Goal: Task Accomplishment & Management: Use online tool/utility

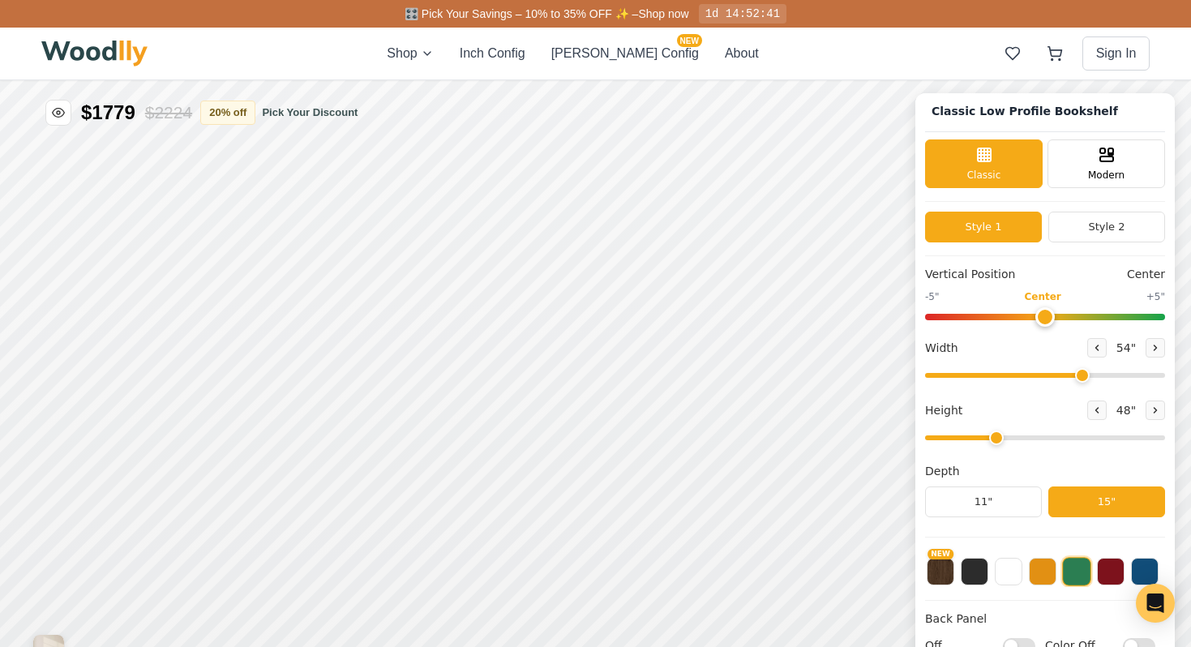
scroll to position [6, 0]
drag, startPoint x: 1042, startPoint y: 310, endPoint x: 1121, endPoint y: 309, distance: 78.6
click at [1121, 313] on input "range" at bounding box center [1045, 316] width 240 height 6
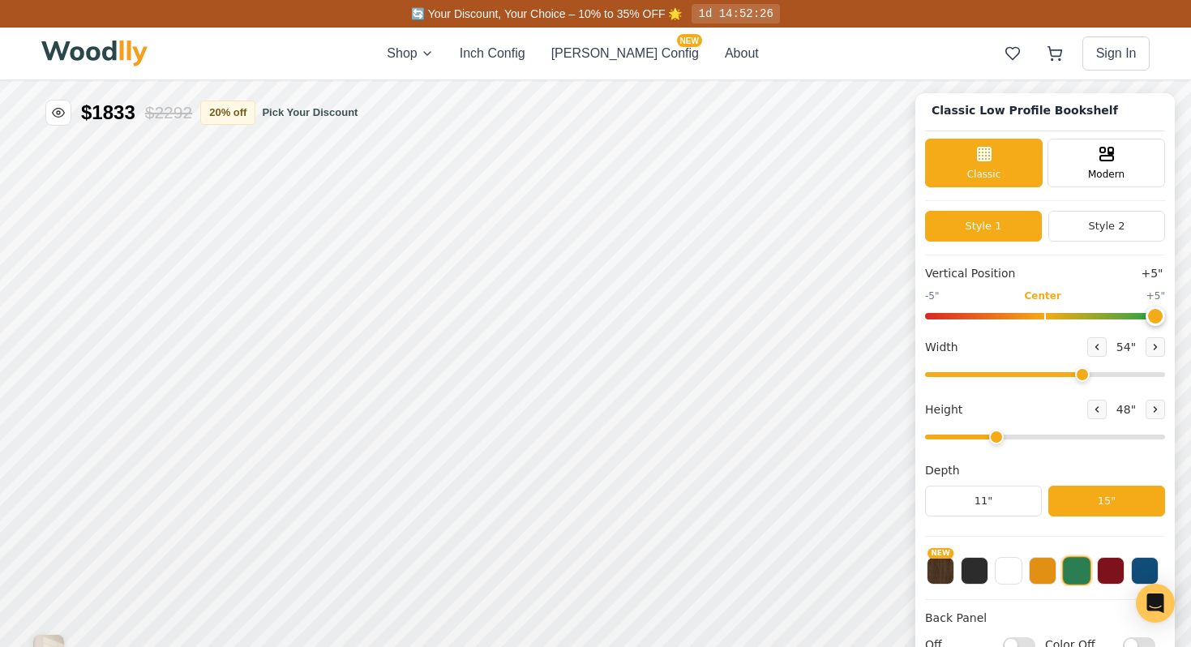
drag, startPoint x: 1133, startPoint y: 311, endPoint x: 1172, endPoint y: 306, distance: 39.3
type input "5"
click at [1165, 313] on input "range" at bounding box center [1045, 316] width 240 height 6
click at [1098, 225] on button "Style 2" at bounding box center [1106, 226] width 117 height 31
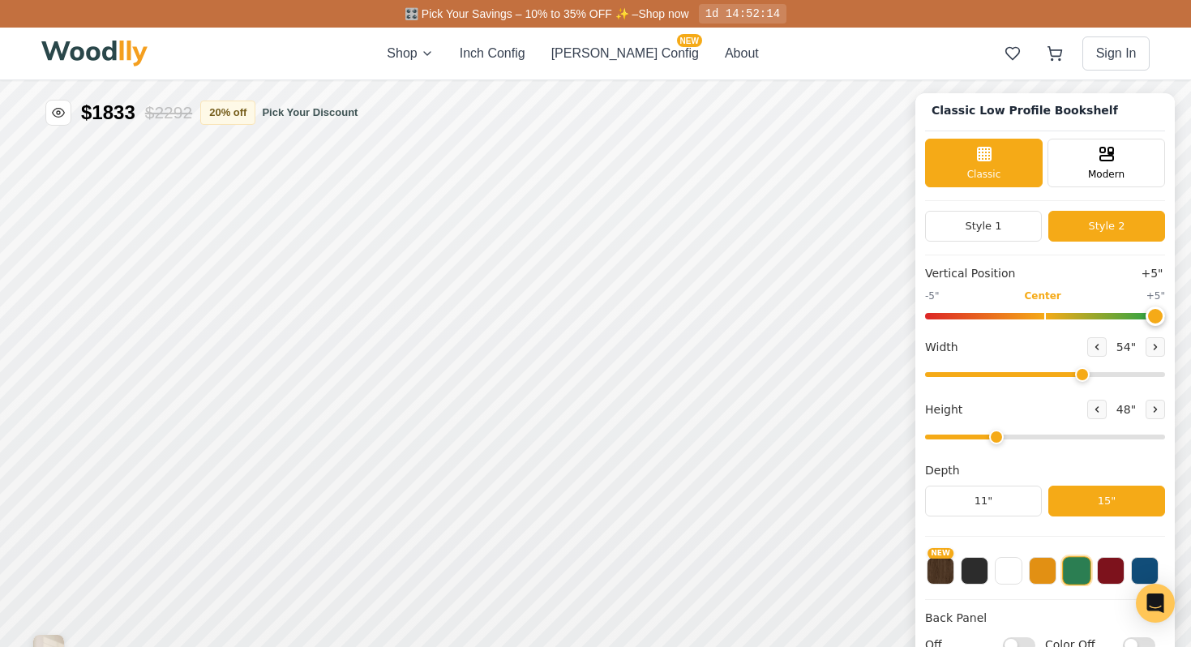
scroll to position [0, 0]
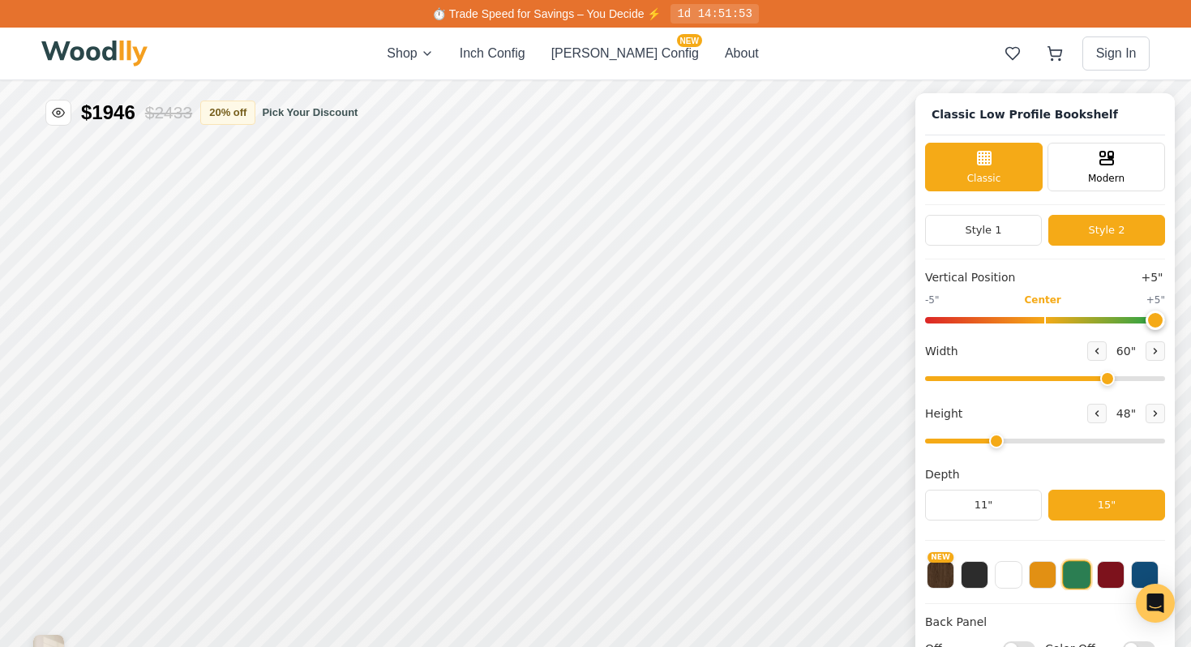
drag, startPoint x: 1081, startPoint y: 374, endPoint x: 1101, endPoint y: 378, distance: 20.7
type input "60"
click at [1101, 378] on input "range" at bounding box center [1045, 378] width 240 height 5
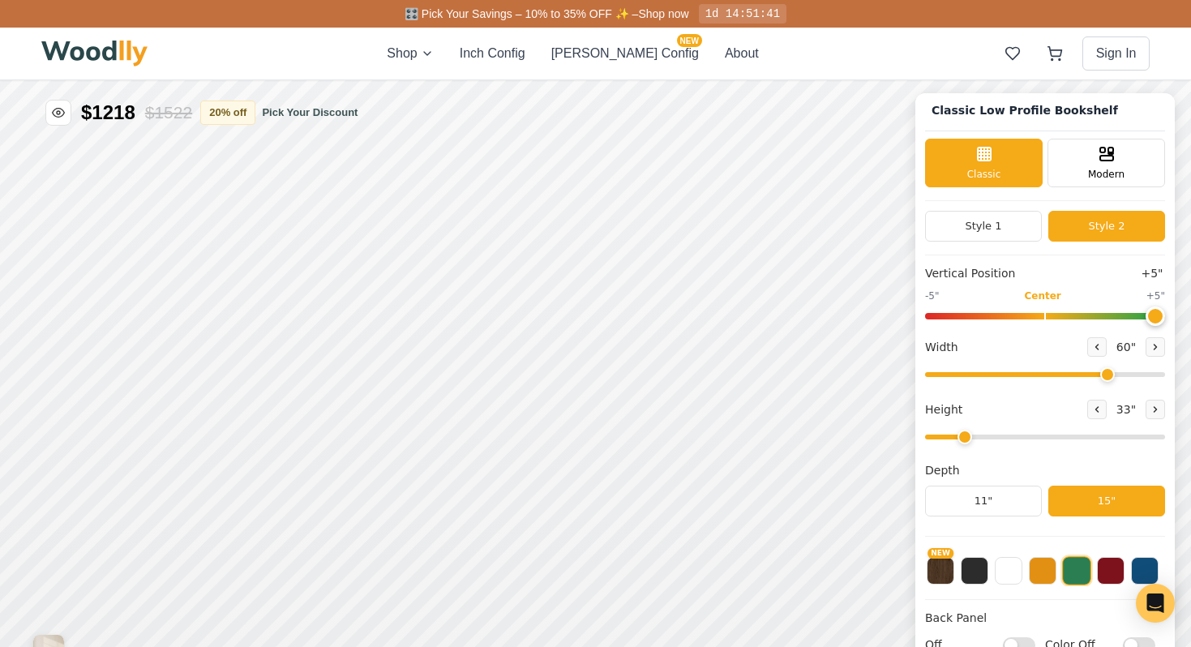
drag, startPoint x: 994, startPoint y: 434, endPoint x: 960, endPoint y: 441, distance: 34.8
type input "2"
click at [960, 439] on input "range" at bounding box center [1045, 436] width 240 height 5
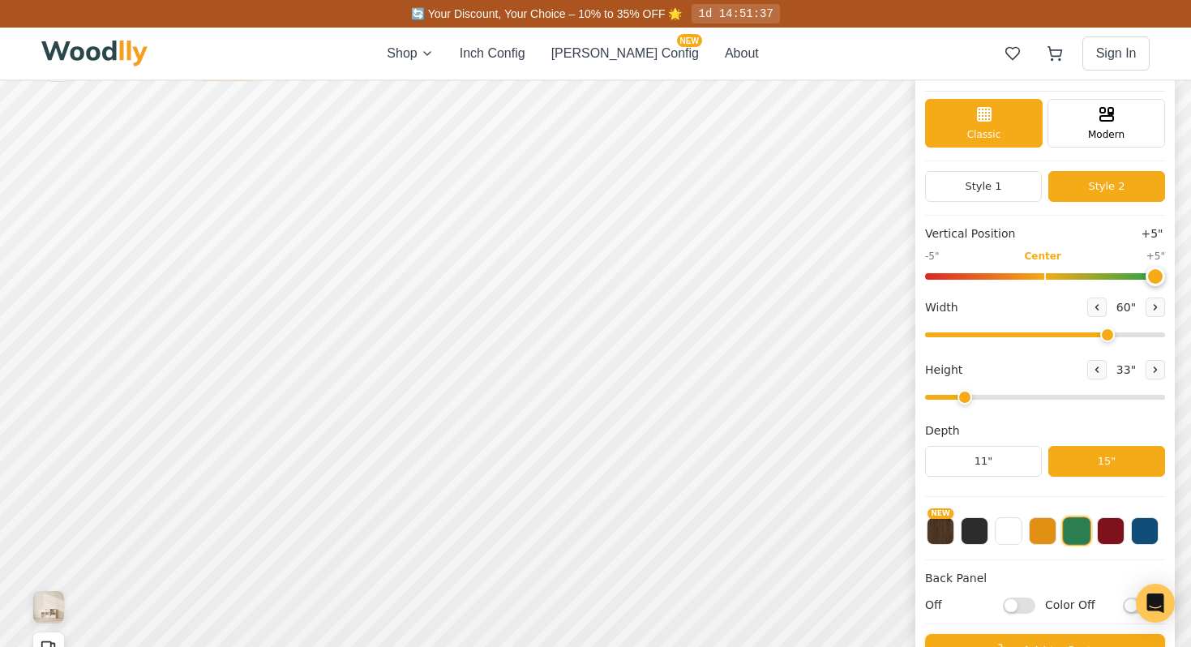
scroll to position [40, 0]
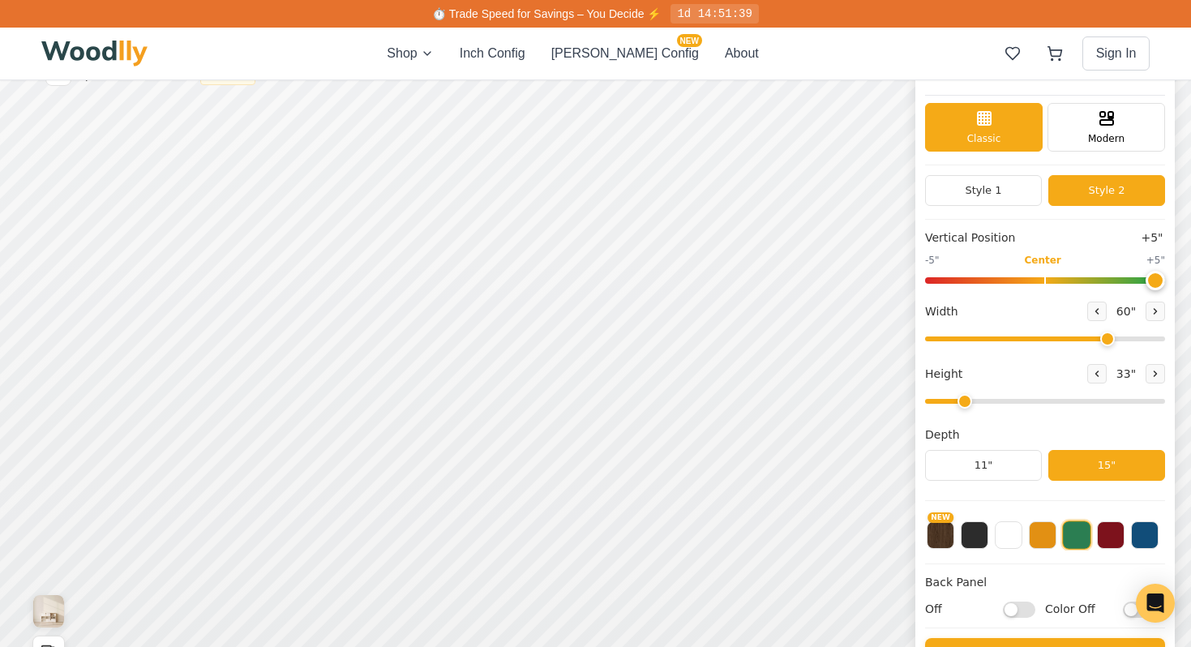
click at [1071, 546] on button at bounding box center [1076, 534] width 29 height 29
click at [1071, 534] on button at bounding box center [1076, 534] width 29 height 29
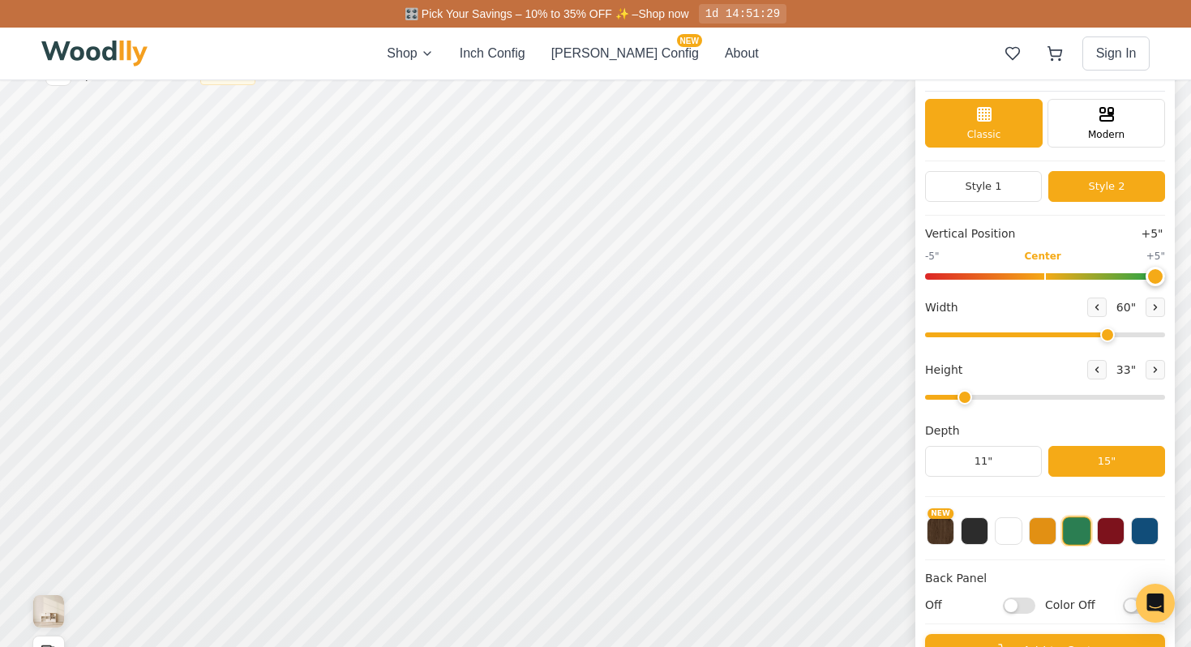
click at [1033, 599] on label "Off" at bounding box center [980, 604] width 110 height 17
click at [1033, 599] on input "Off" at bounding box center [1019, 605] width 32 height 16
checkbox input "true"
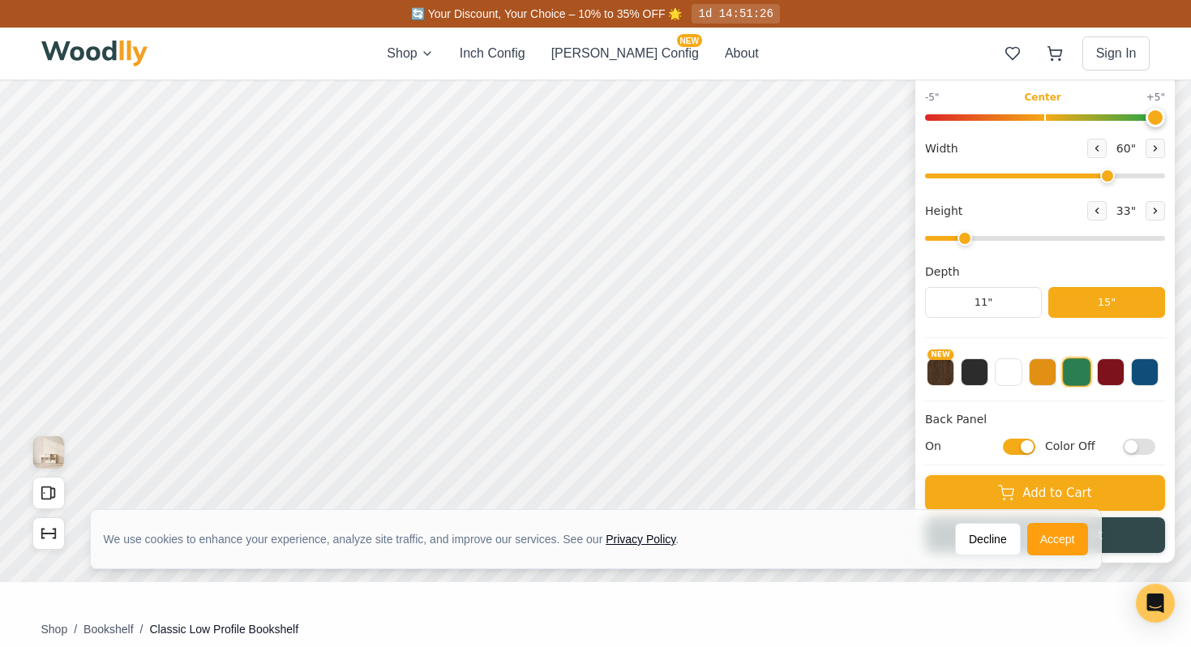
scroll to position [216, 0]
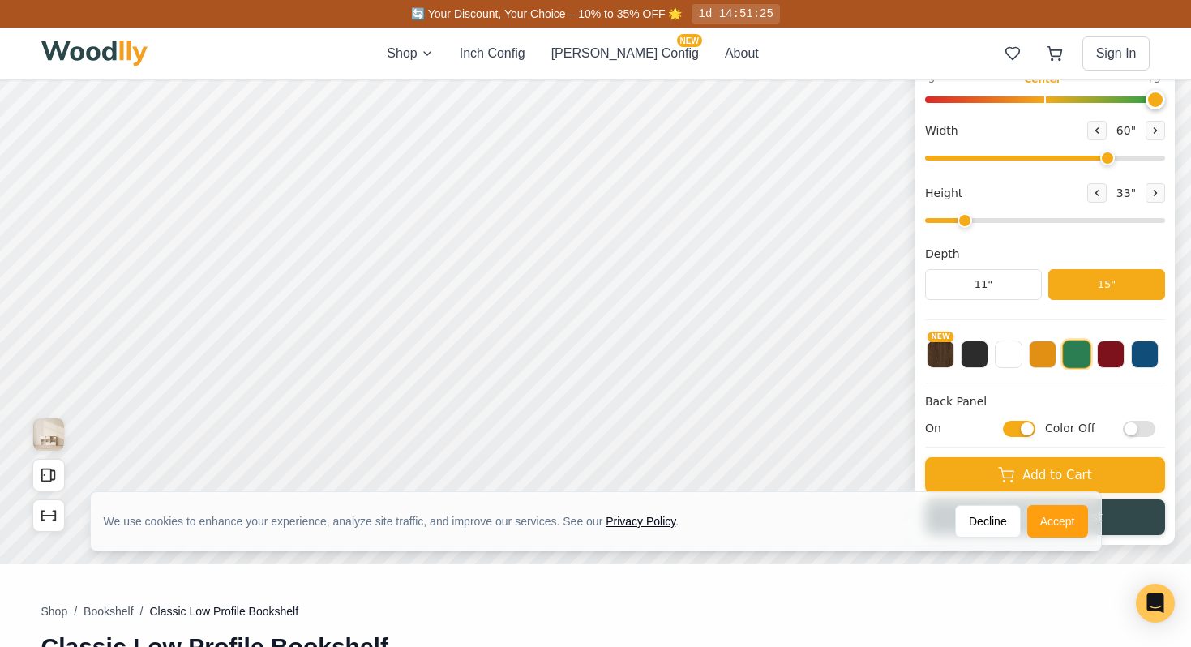
click at [1140, 432] on input "Color Off" at bounding box center [1138, 429] width 32 height 16
checkbox input "true"
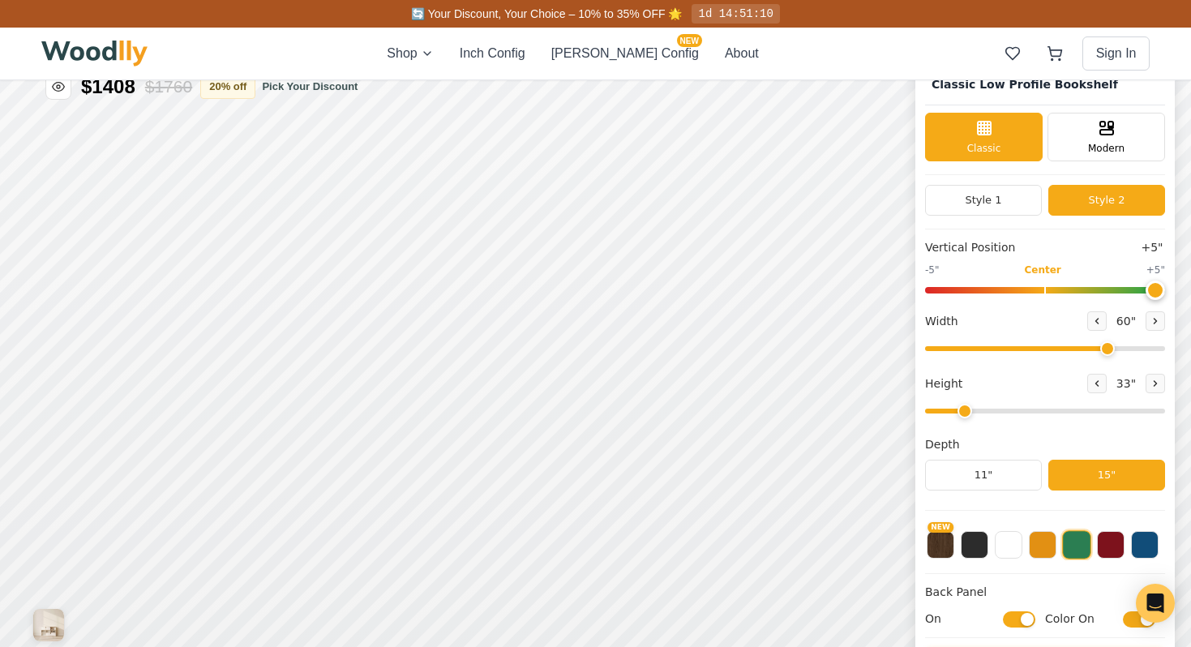
scroll to position [22, 0]
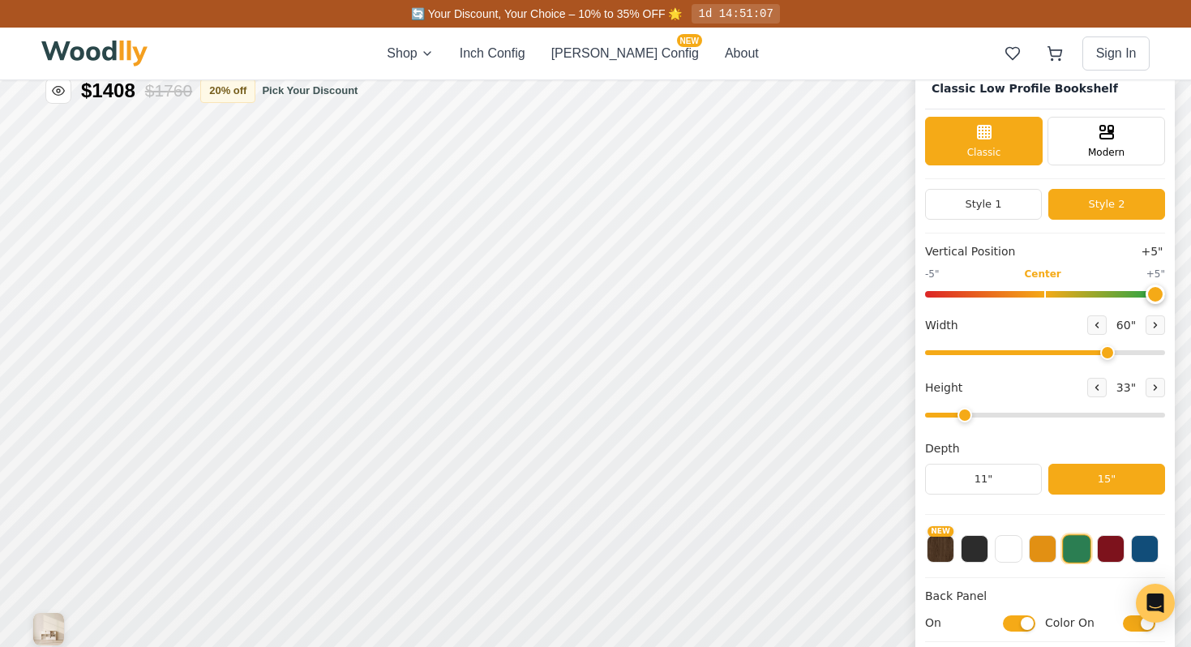
drag, startPoint x: 965, startPoint y: 413, endPoint x: 974, endPoint y: 413, distance: 8.9
click at [974, 413] on input "range" at bounding box center [1045, 415] width 240 height 5
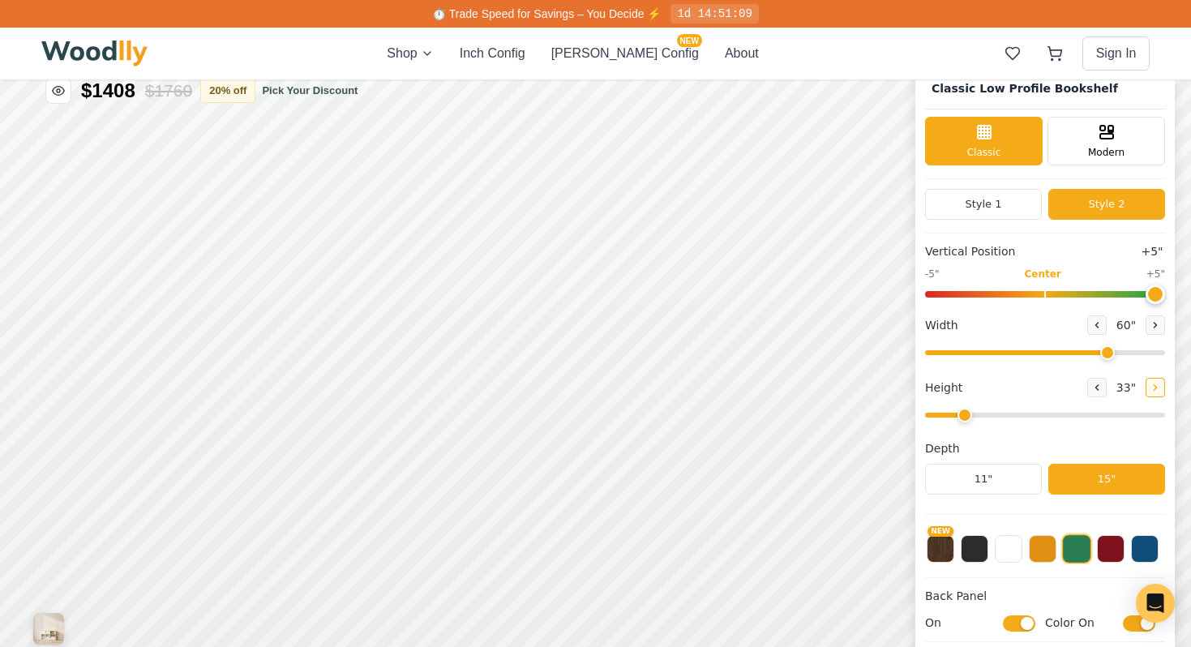
click at [1155, 389] on button at bounding box center [1154, 387] width 19 height 19
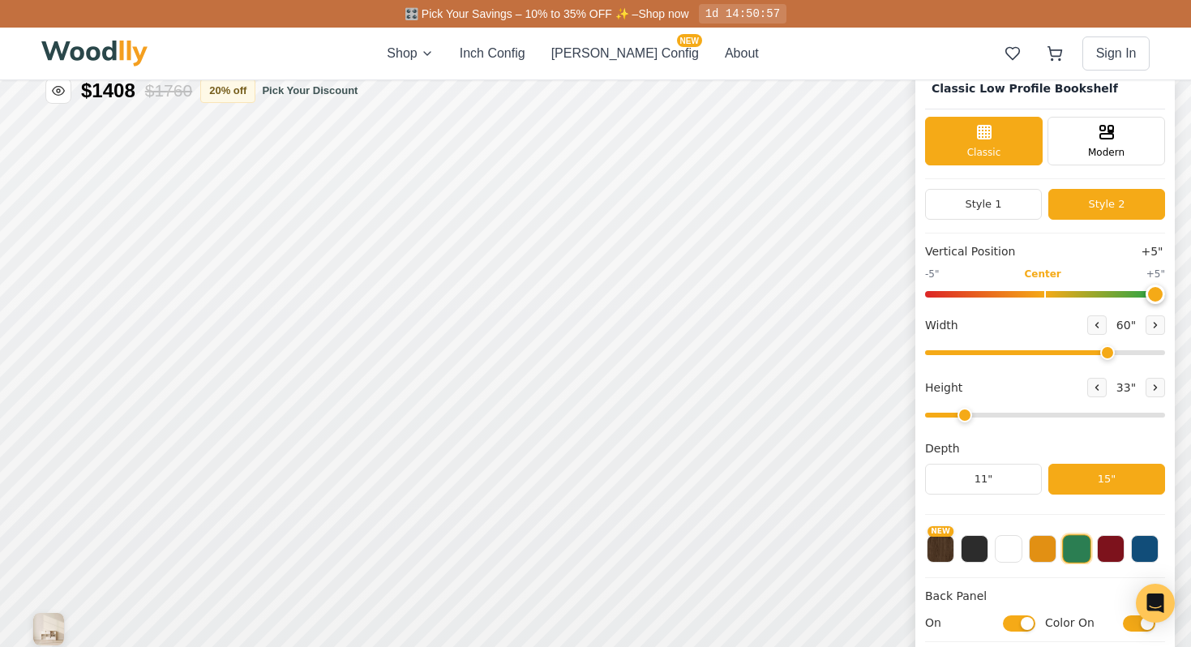
drag, startPoint x: 994, startPoint y: 417, endPoint x: 977, endPoint y: 420, distance: 17.2
click at [977, 417] on input "range" at bounding box center [1045, 415] width 240 height 5
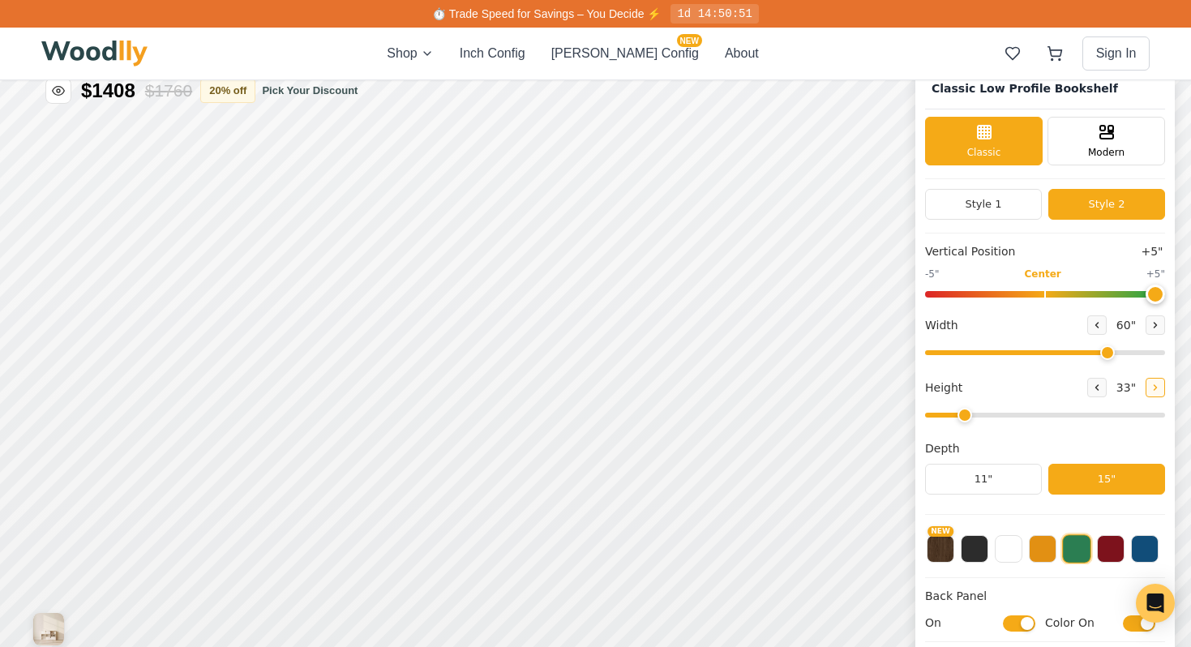
click at [1151, 383] on icon at bounding box center [1155, 388] width 10 height 10
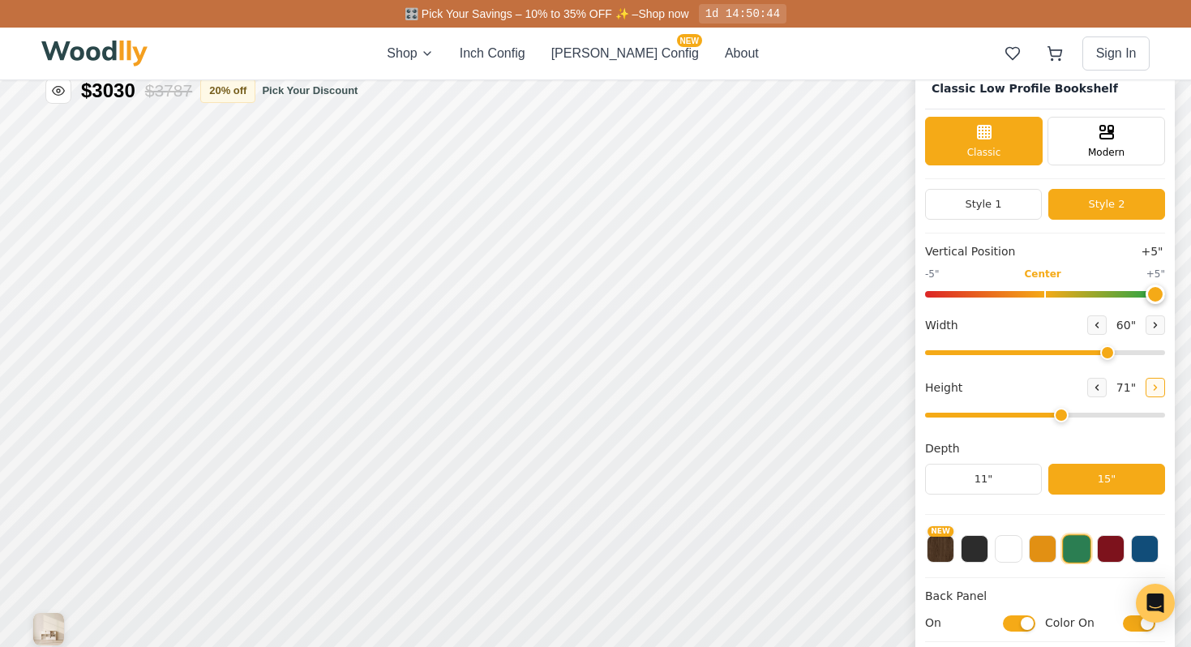
click at [1151, 383] on icon at bounding box center [1155, 388] width 10 height 10
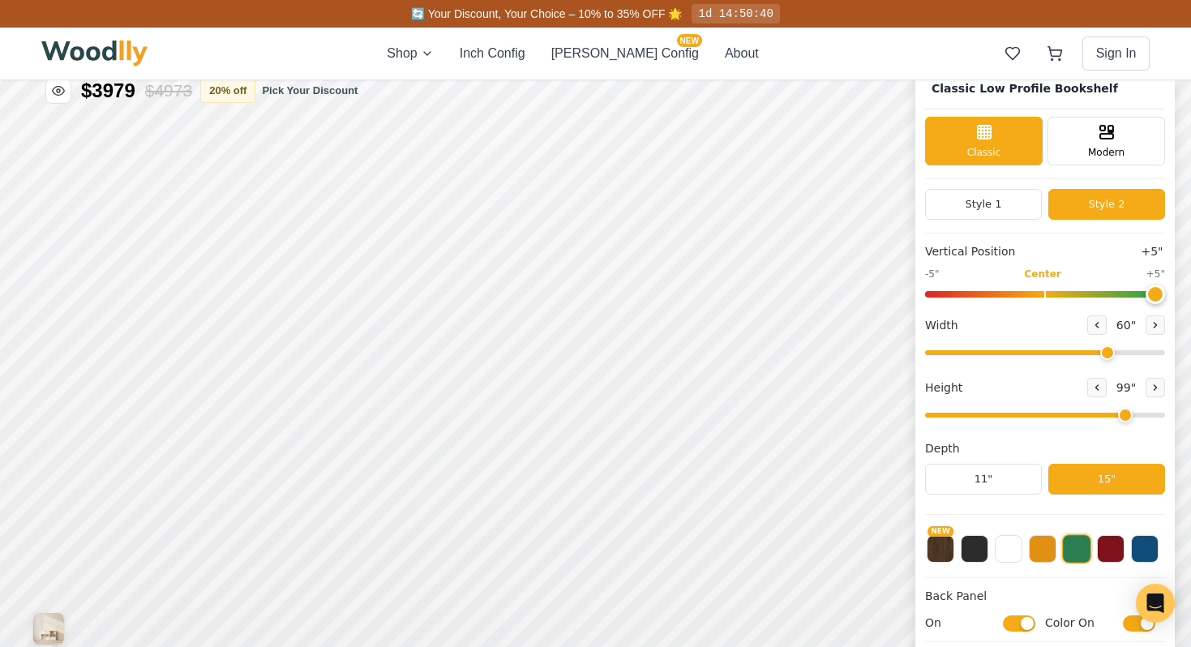
drag, startPoint x: 1121, startPoint y: 413, endPoint x: 1105, endPoint y: 413, distance: 15.4
click at [1105, 413] on input "range" at bounding box center [1045, 415] width 240 height 5
click at [1096, 385] on icon at bounding box center [1097, 387] width 2 height 5
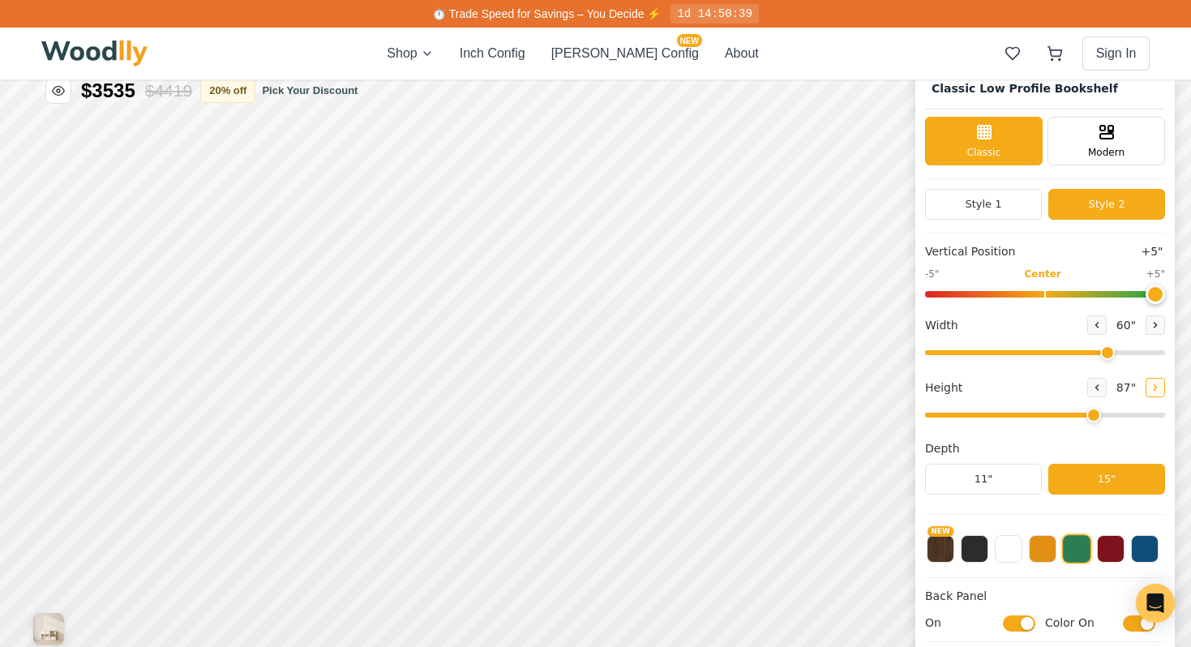
click at [1150, 383] on icon at bounding box center [1155, 388] width 10 height 10
click at [1092, 383] on icon at bounding box center [1097, 388] width 10 height 10
type input "6"
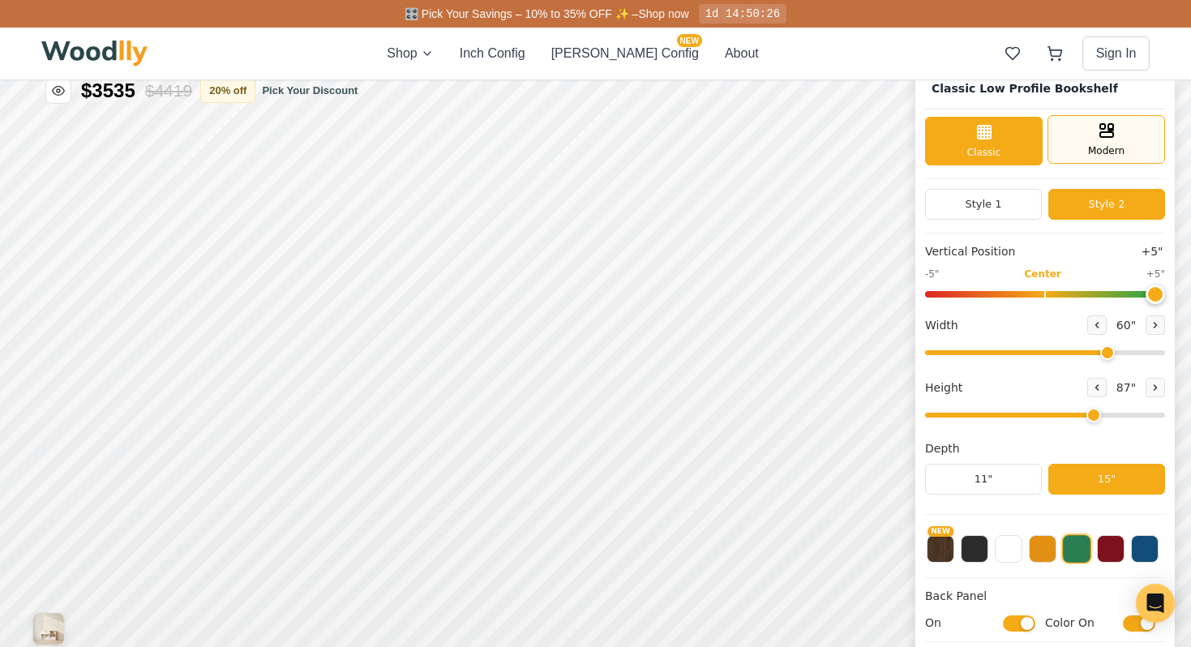
click at [1081, 141] on div "Modern" at bounding box center [1106, 139] width 118 height 49
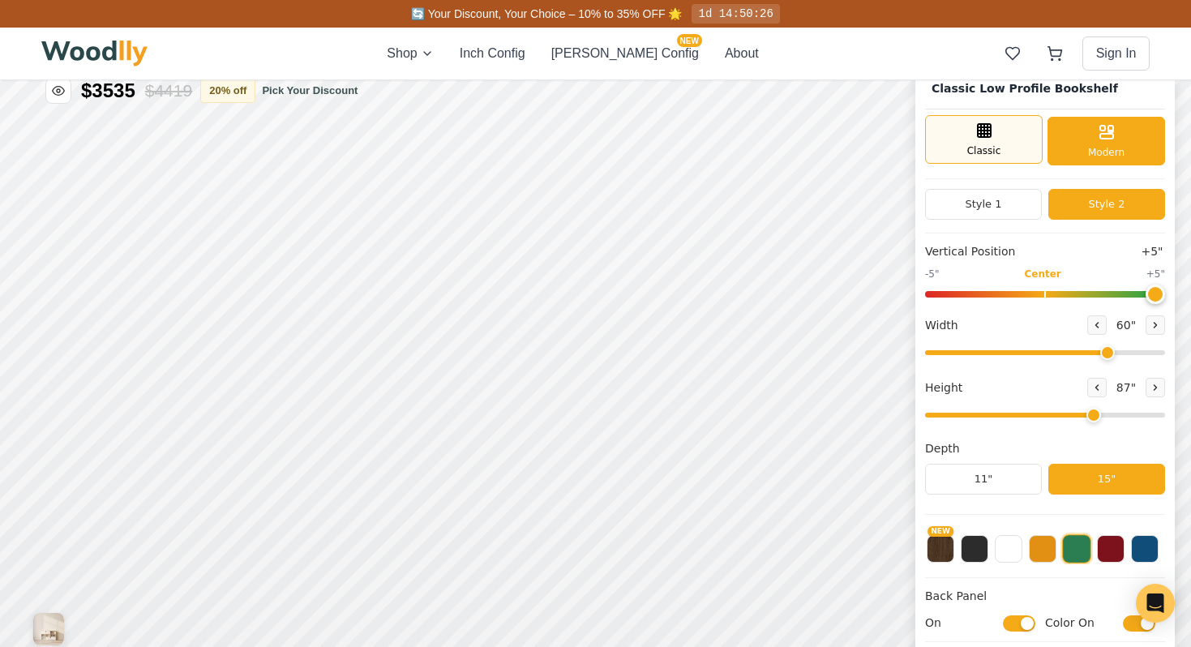
click at [1004, 139] on div "Classic" at bounding box center [984, 139] width 118 height 49
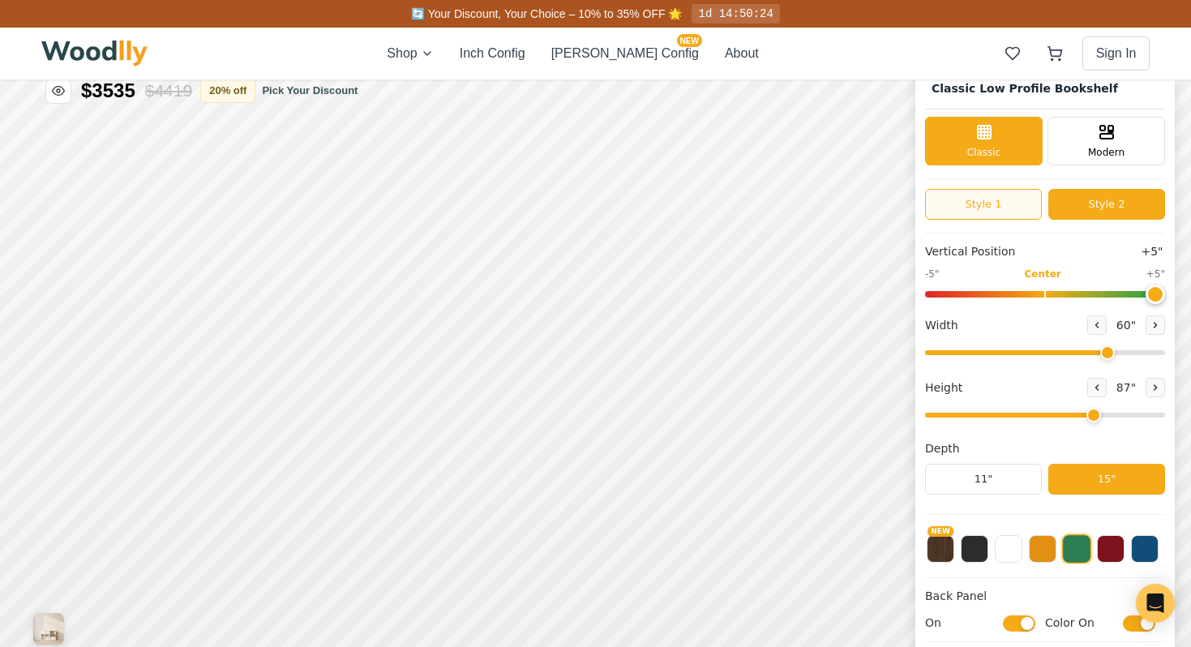
click at [1003, 196] on button "Style 1" at bounding box center [983, 204] width 117 height 31
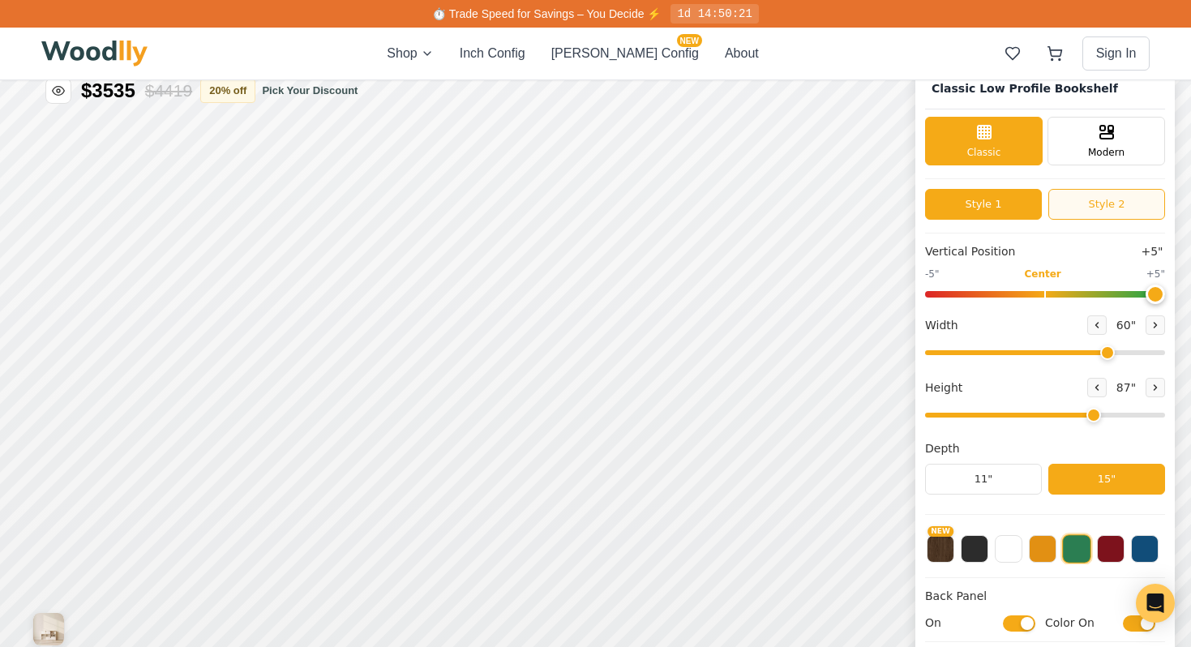
click at [1073, 196] on button "Style 2" at bounding box center [1106, 204] width 117 height 31
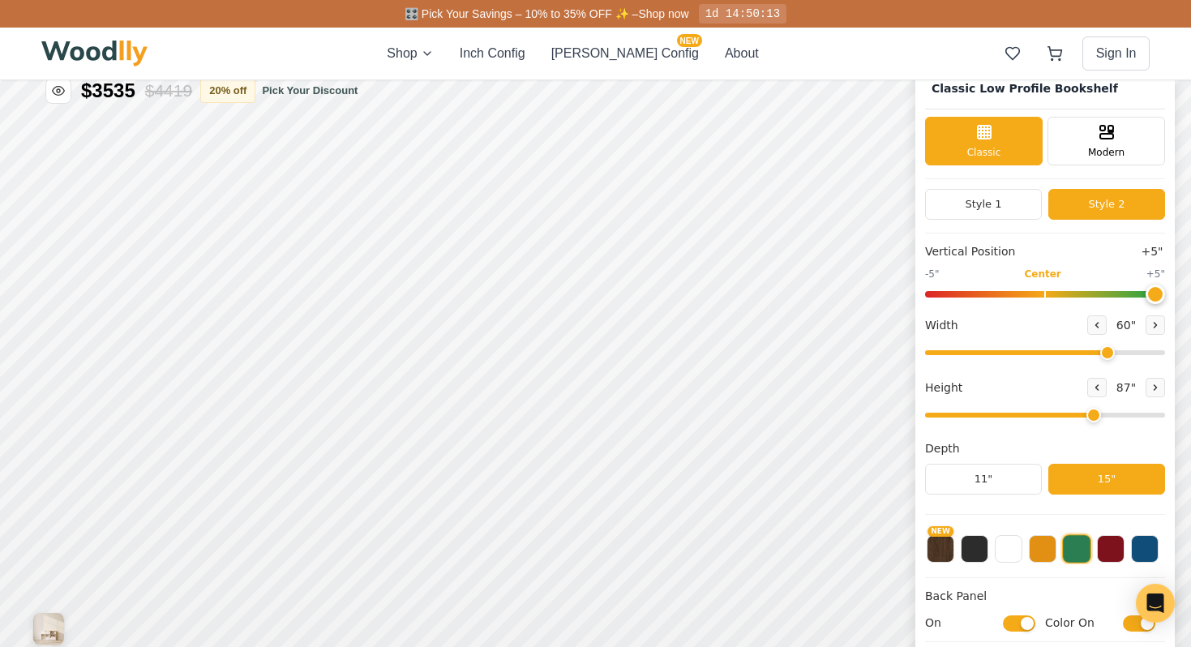
scroll to position [0, 0]
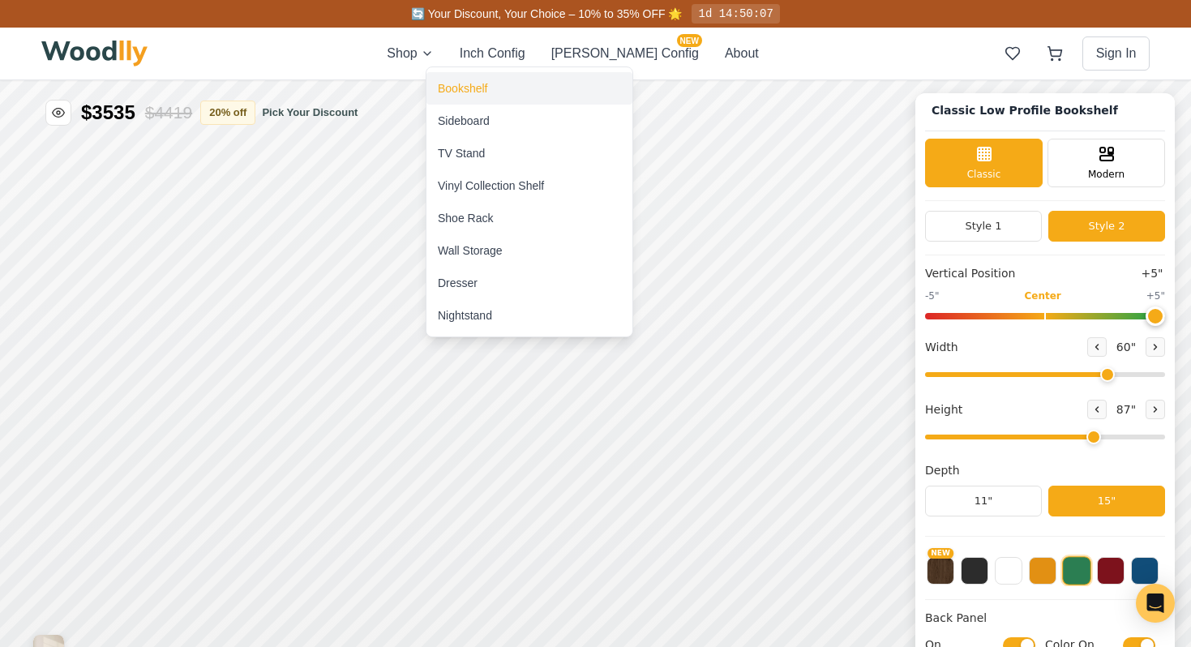
click at [462, 85] on div "Bookshelf" at bounding box center [462, 88] width 49 height 16
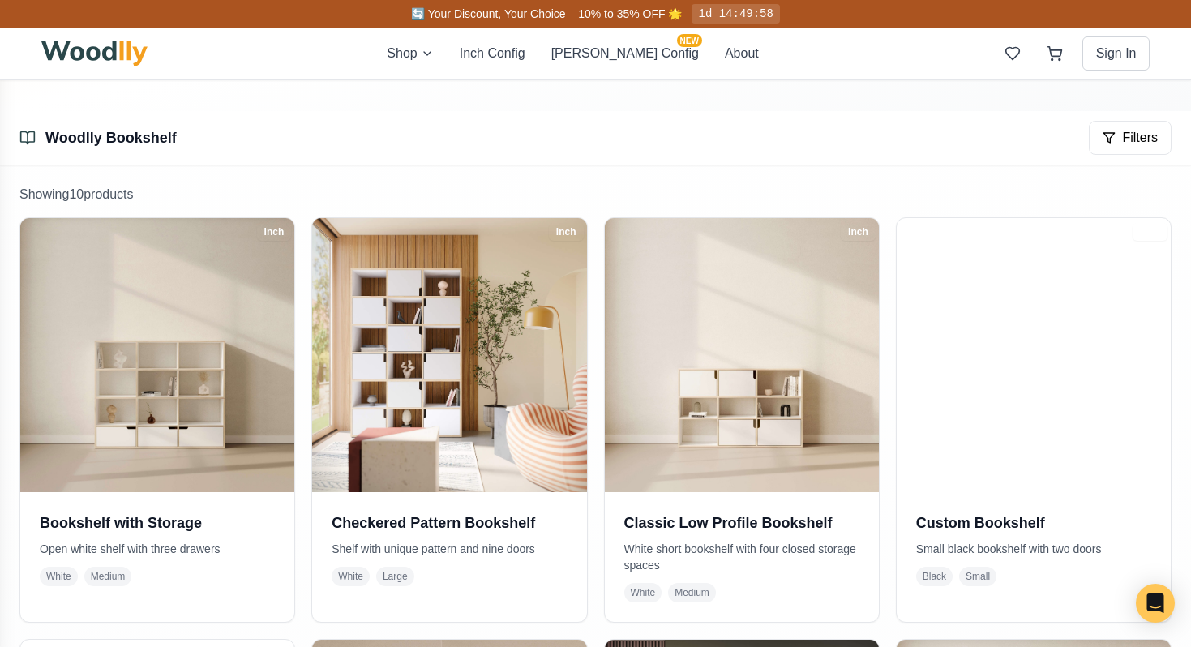
scroll to position [228, 0]
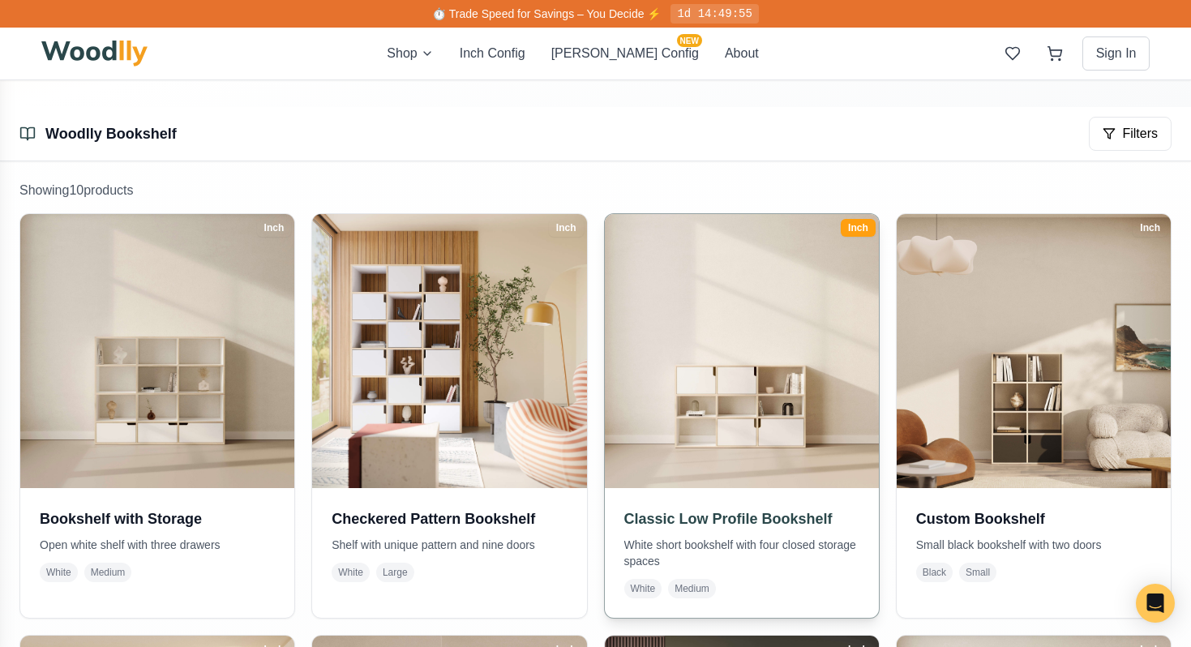
click at [758, 257] on img at bounding box center [741, 351] width 288 height 288
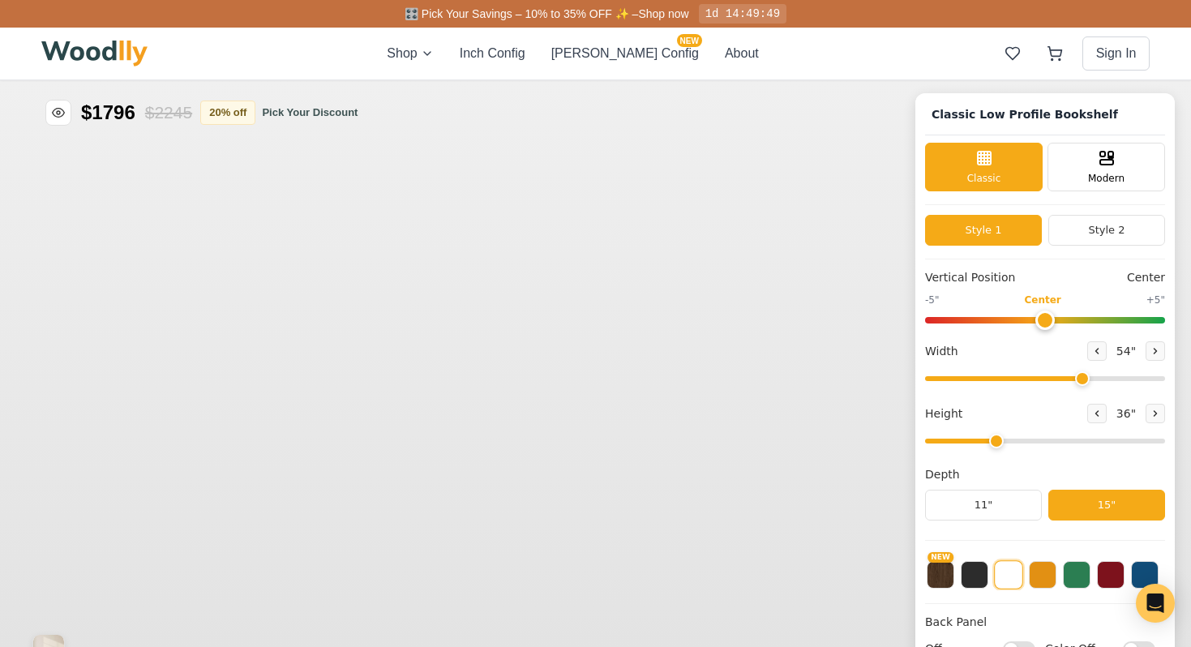
type input "54"
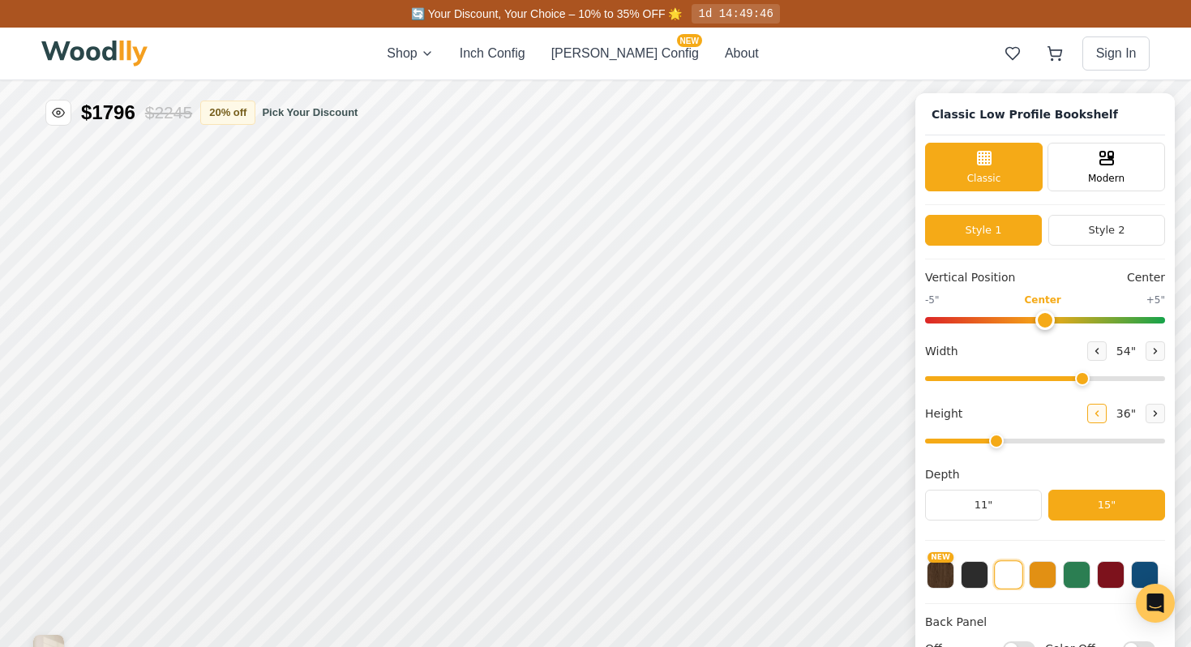
click at [1092, 413] on icon at bounding box center [1097, 413] width 10 height 10
click at [1153, 417] on icon at bounding box center [1155, 413] width 10 height 10
type input "3"
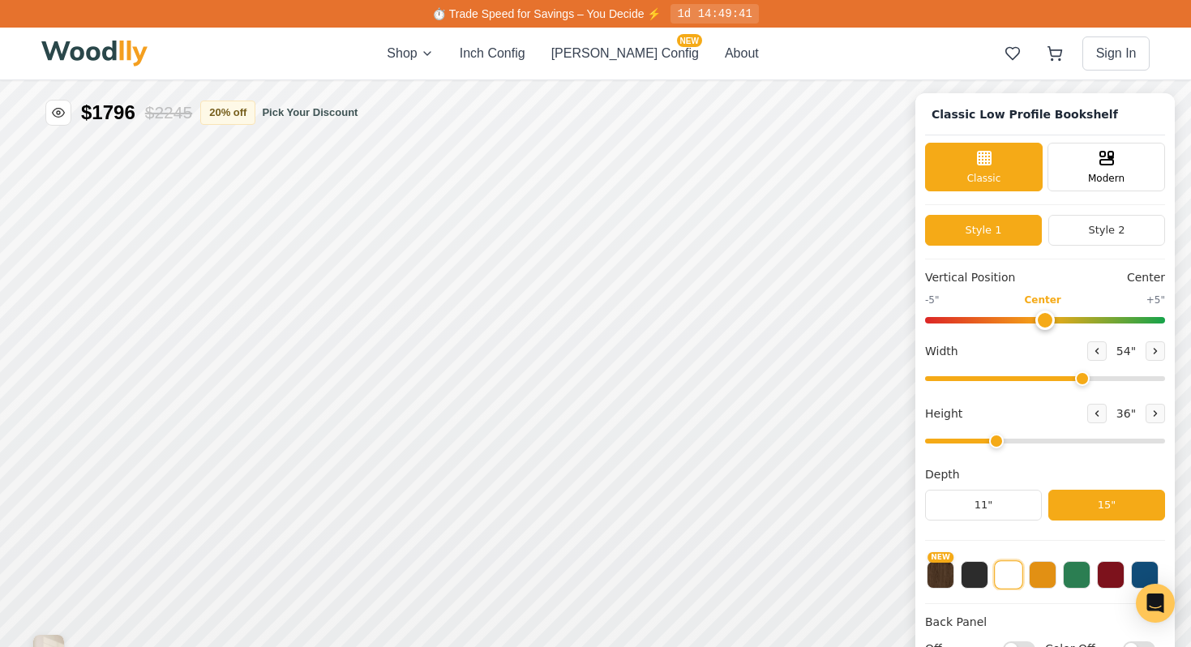
scroll to position [6, 0]
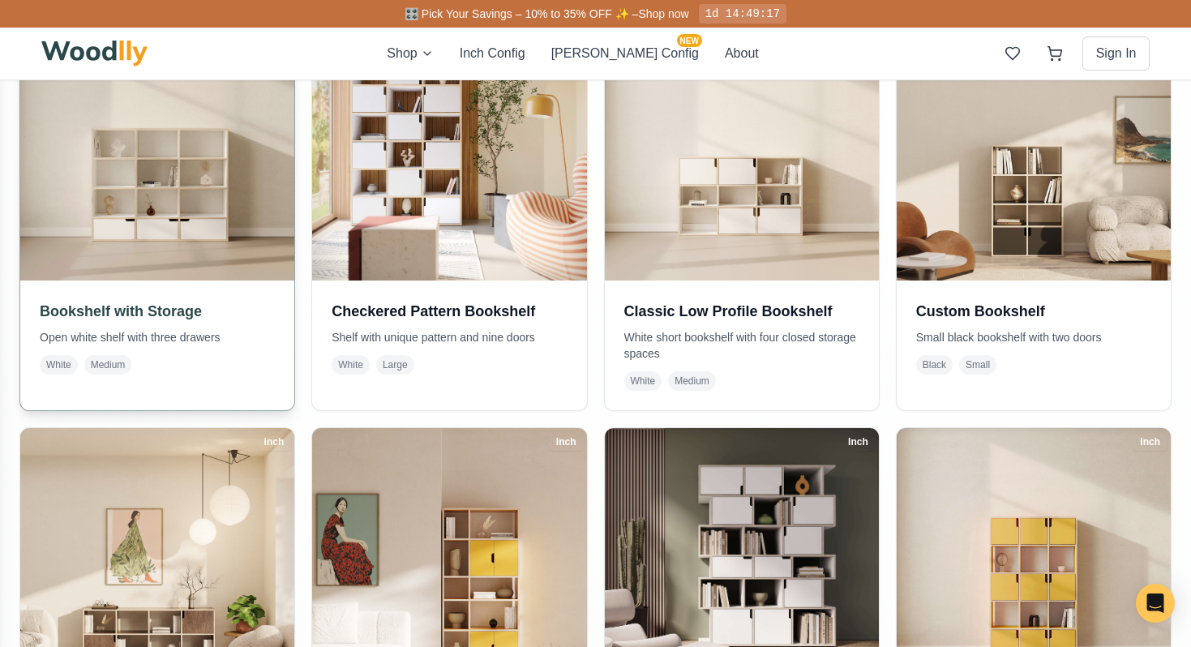
scroll to position [400, 0]
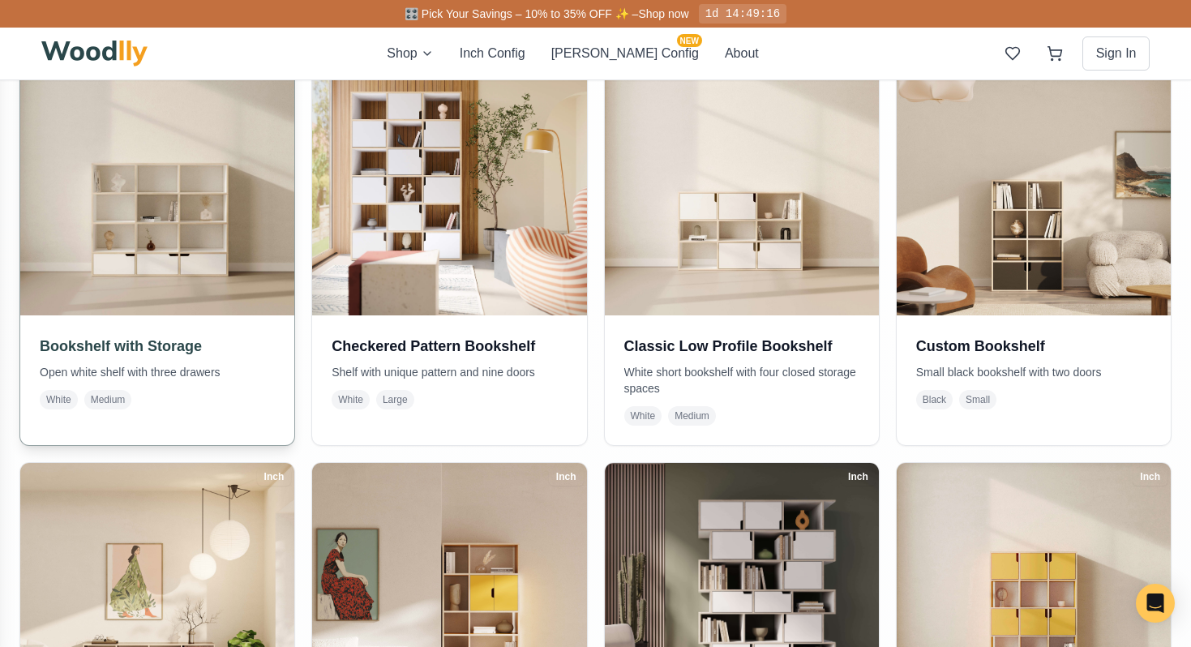
click at [263, 203] on img at bounding box center [158, 179] width 288 height 288
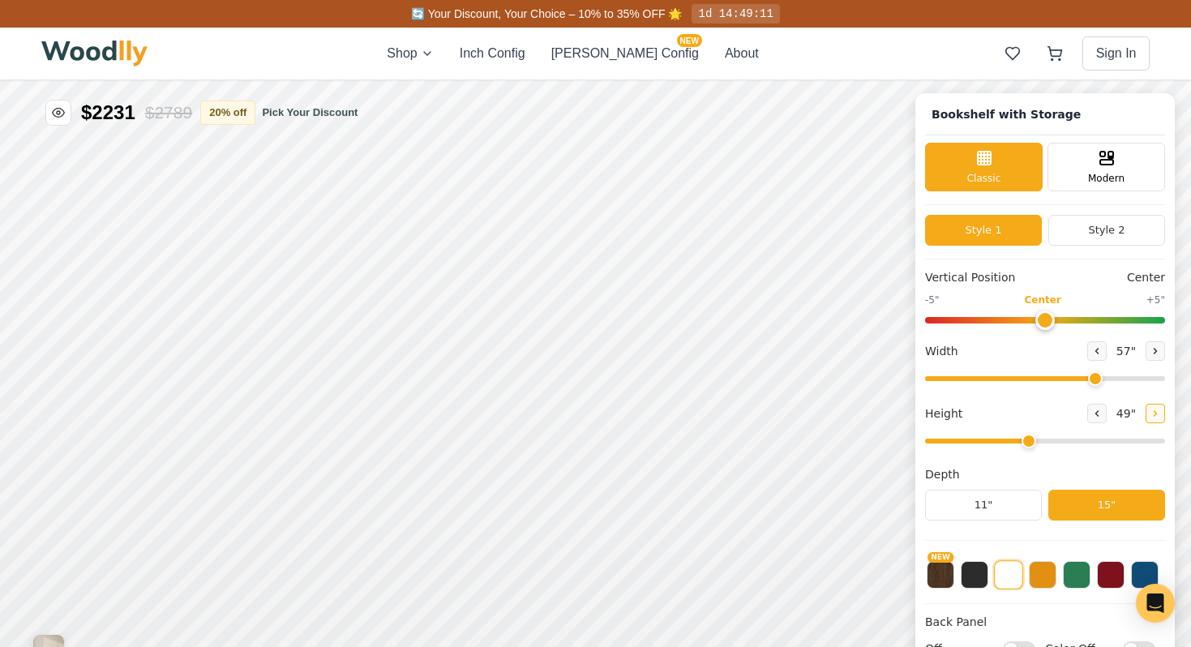
click at [1145, 420] on button at bounding box center [1154, 413] width 19 height 19
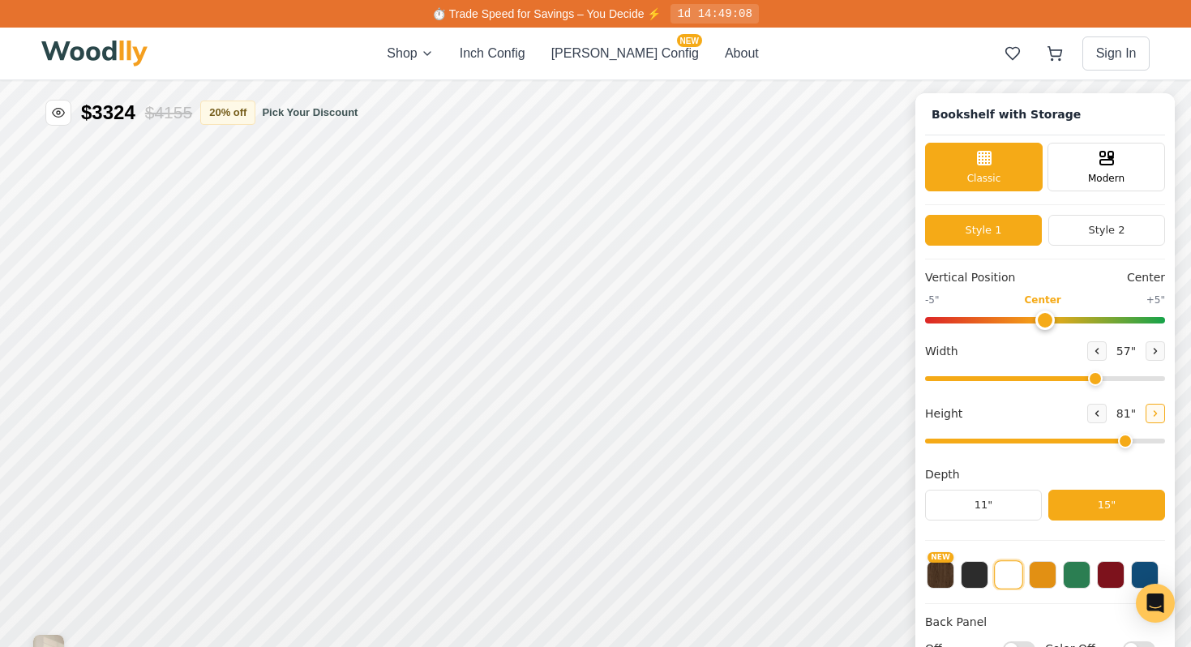
click at [1152, 418] on icon at bounding box center [1155, 413] width 10 height 10
type input "8"
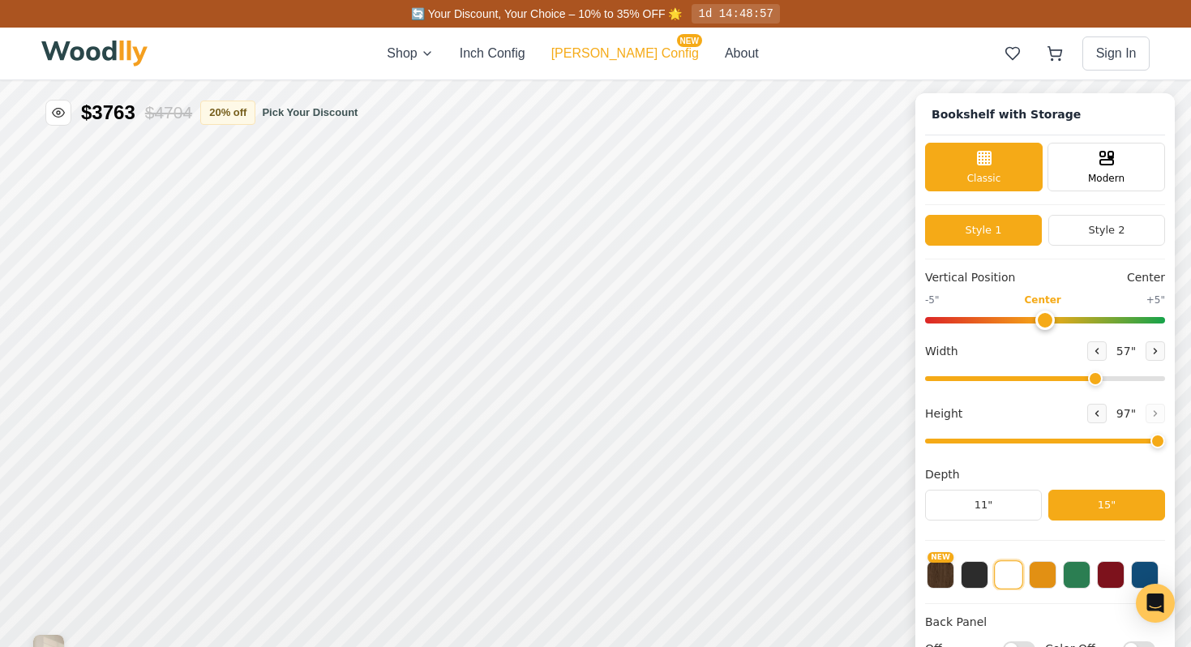
click at [634, 53] on button "[PERSON_NAME] Config NEW" at bounding box center [625, 53] width 148 height 19
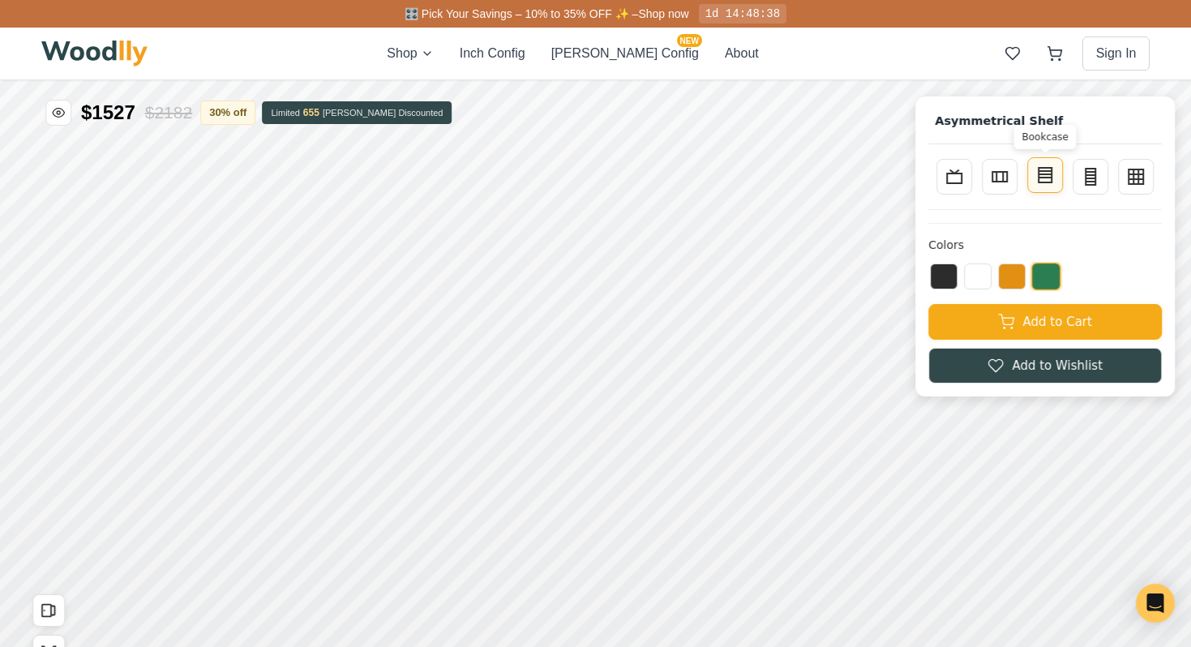
click at [1036, 184] on icon at bounding box center [1044, 174] width 19 height 19
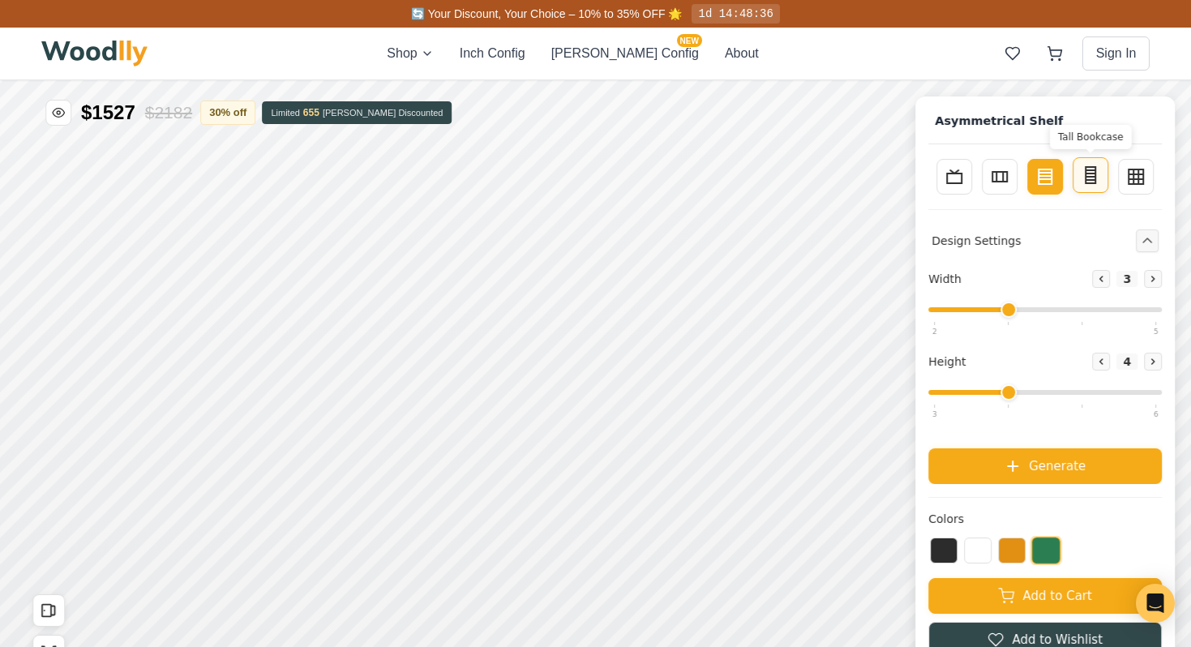
click at [1082, 188] on button "Tall Bookcase" at bounding box center [1090, 175] width 36 height 36
type input "2"
type input "5"
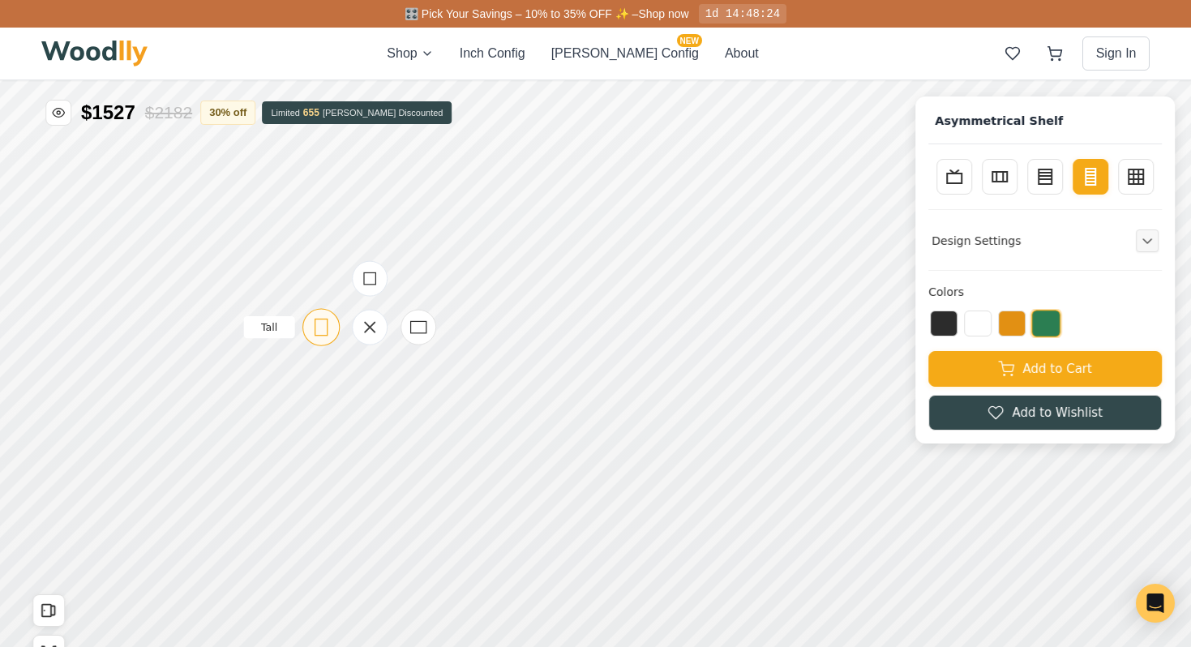
click at [321, 317] on icon at bounding box center [321, 327] width 20 height 20
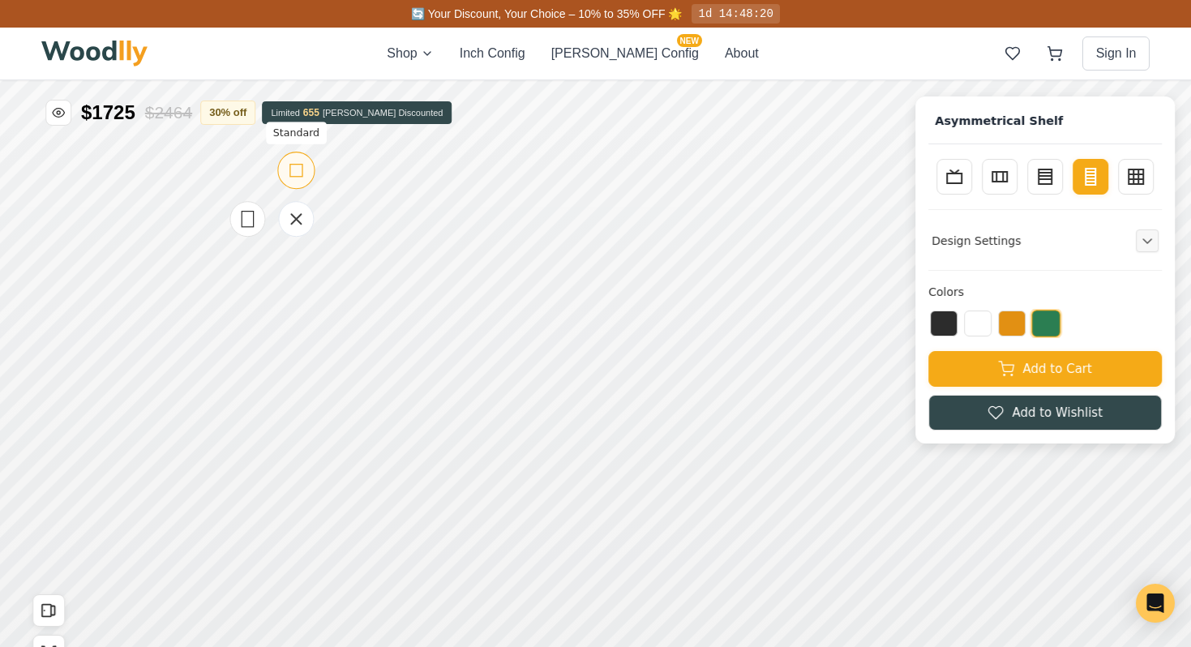
click at [301, 159] on div "Standard" at bounding box center [295, 170] width 37 height 37
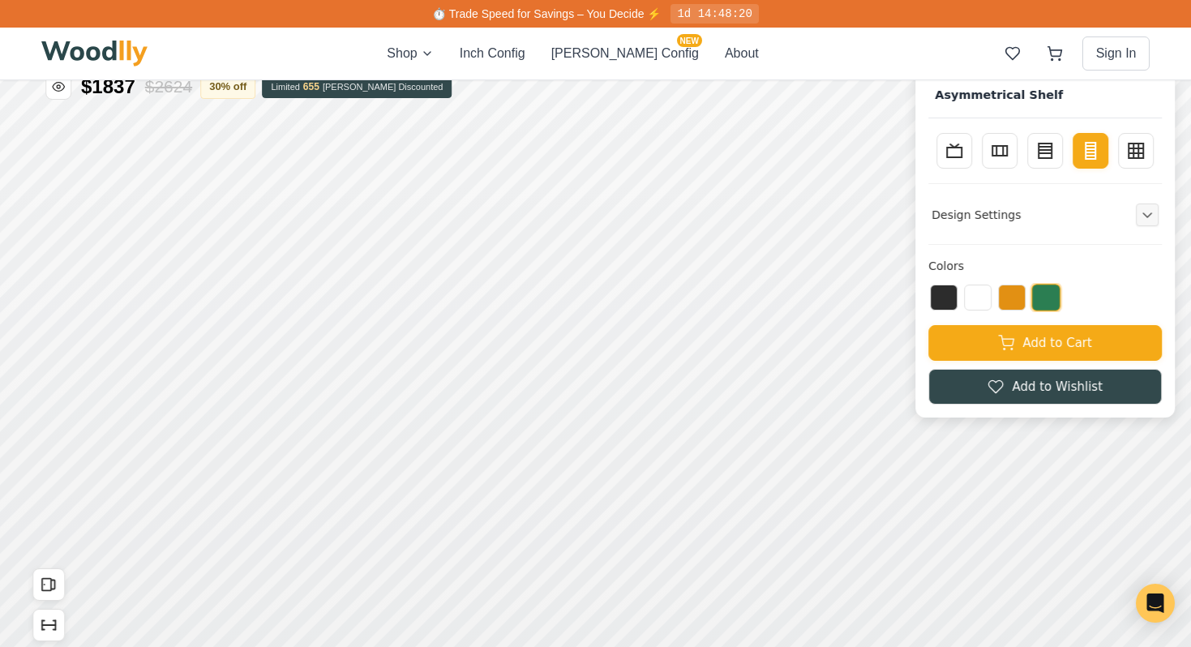
scroll to position [27, 0]
click at [999, 288] on button at bounding box center [1012, 295] width 28 height 26
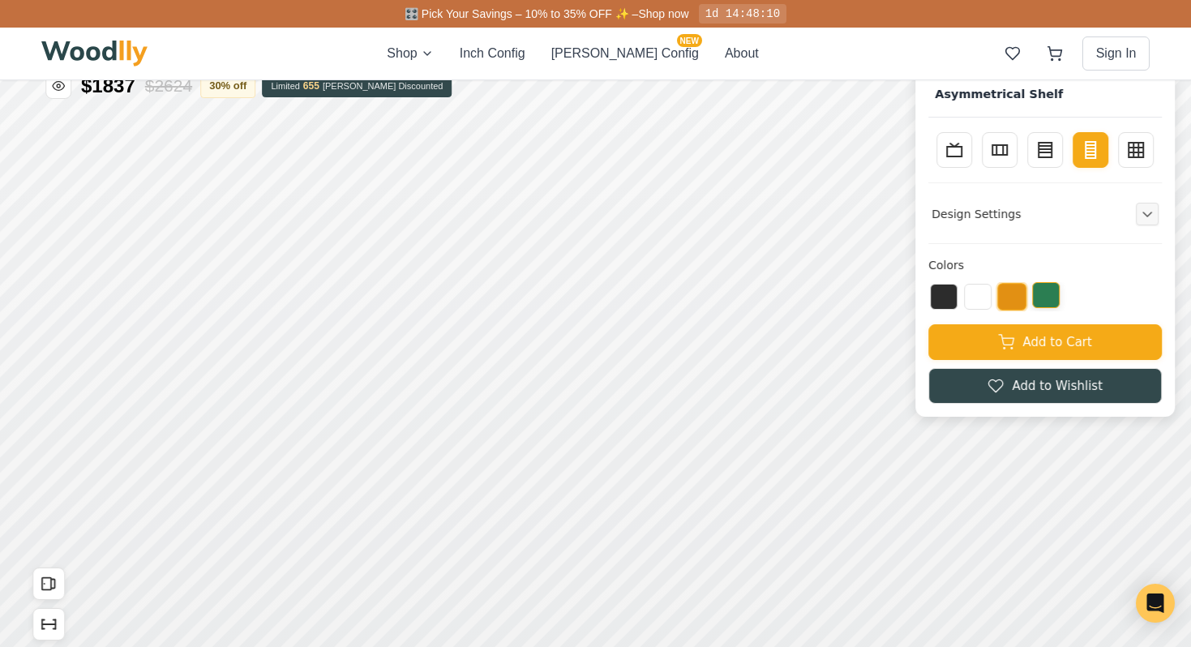
click at [1052, 306] on button at bounding box center [1046, 295] width 28 height 26
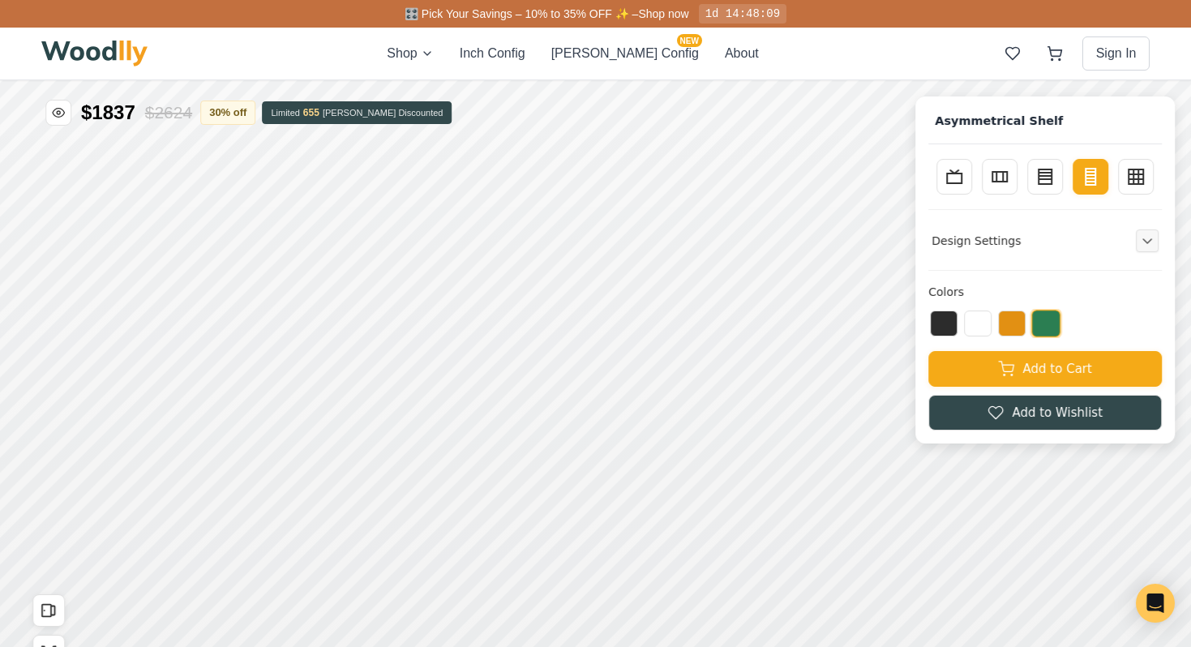
scroll to position [2, 0]
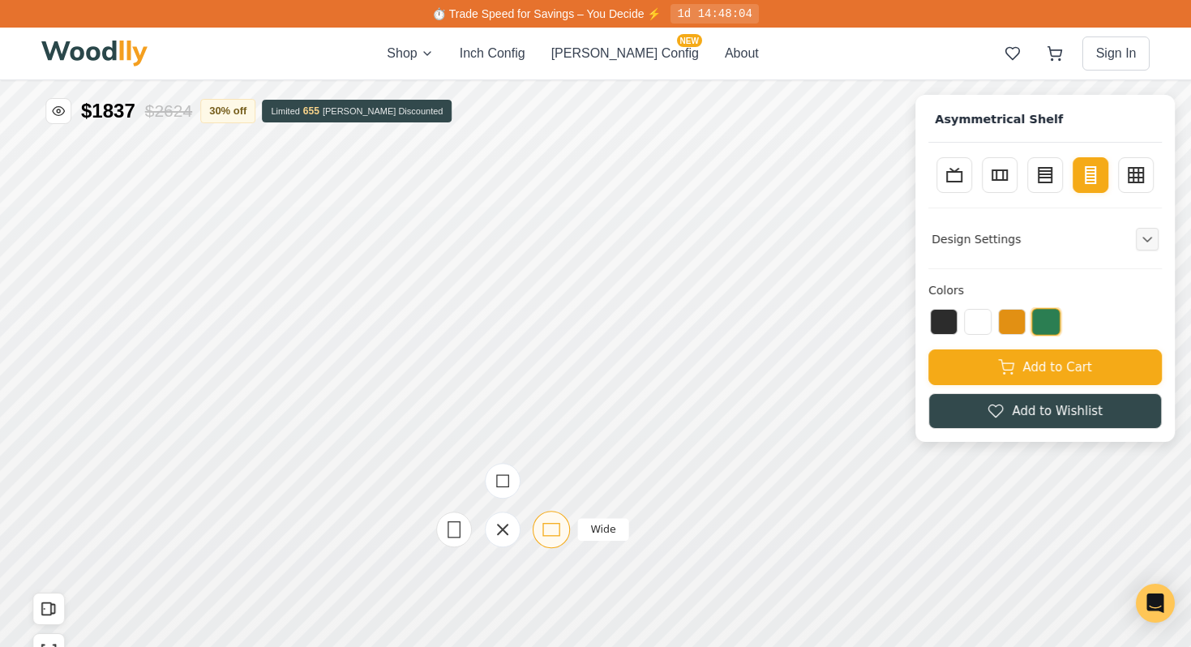
click at [548, 531] on icon at bounding box center [551, 530] width 20 height 20
click at [502, 485] on icon at bounding box center [502, 481] width 20 height 20
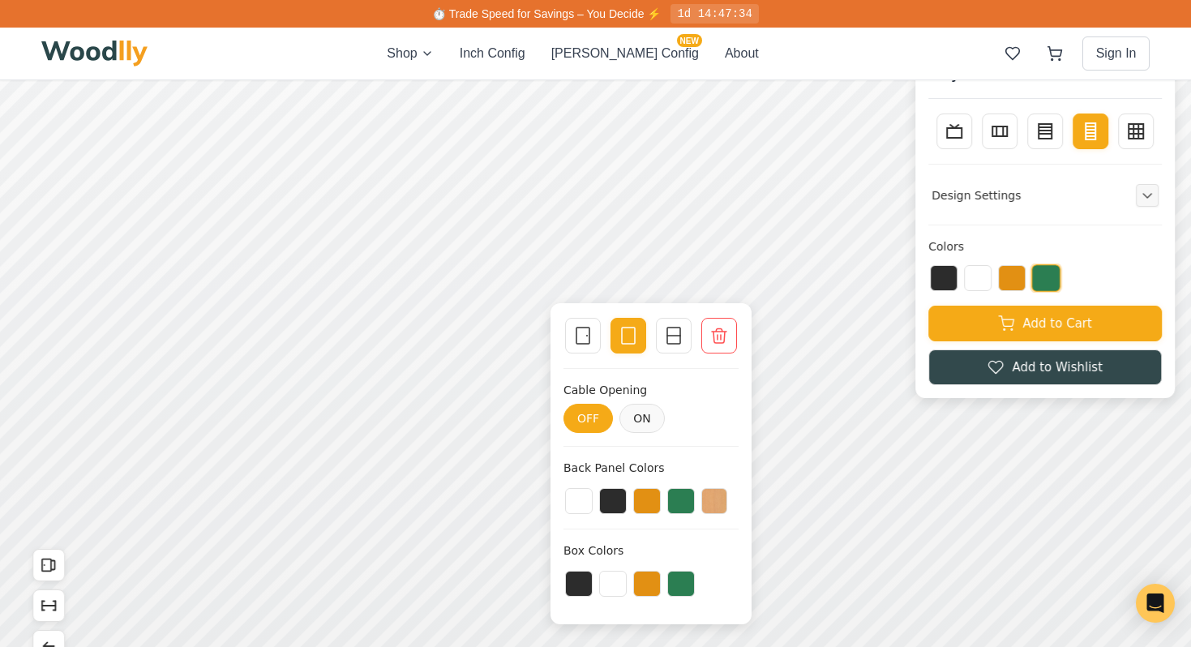
scroll to position [0, 0]
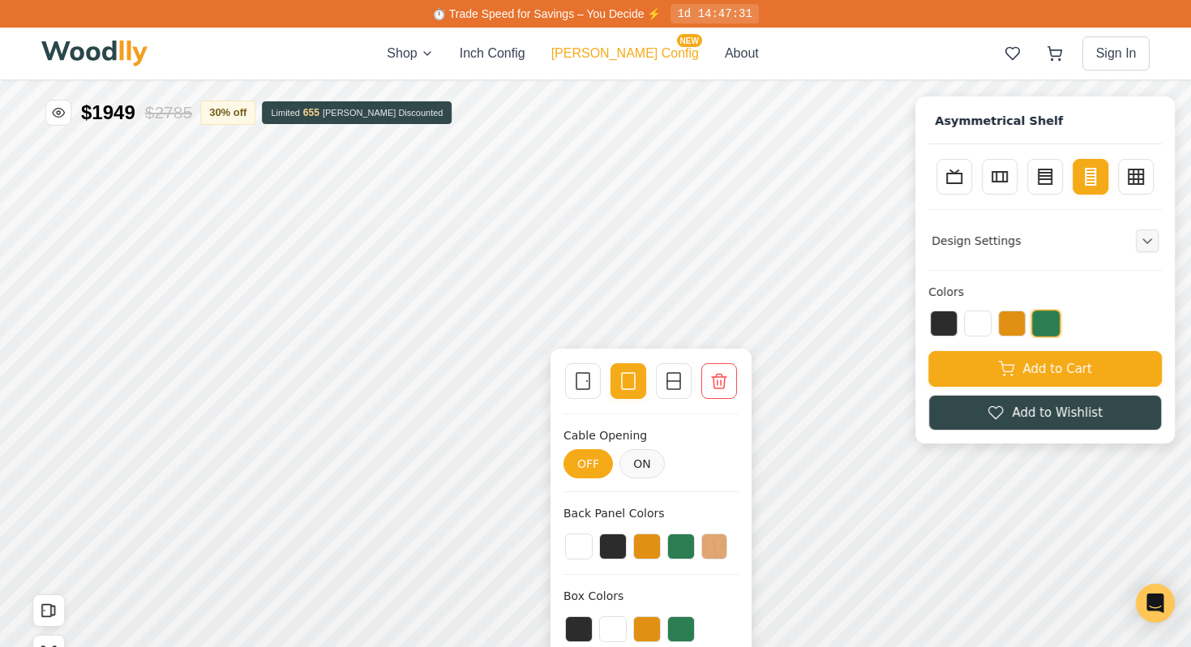
click at [630, 47] on button "[PERSON_NAME] Config NEW" at bounding box center [625, 53] width 148 height 19
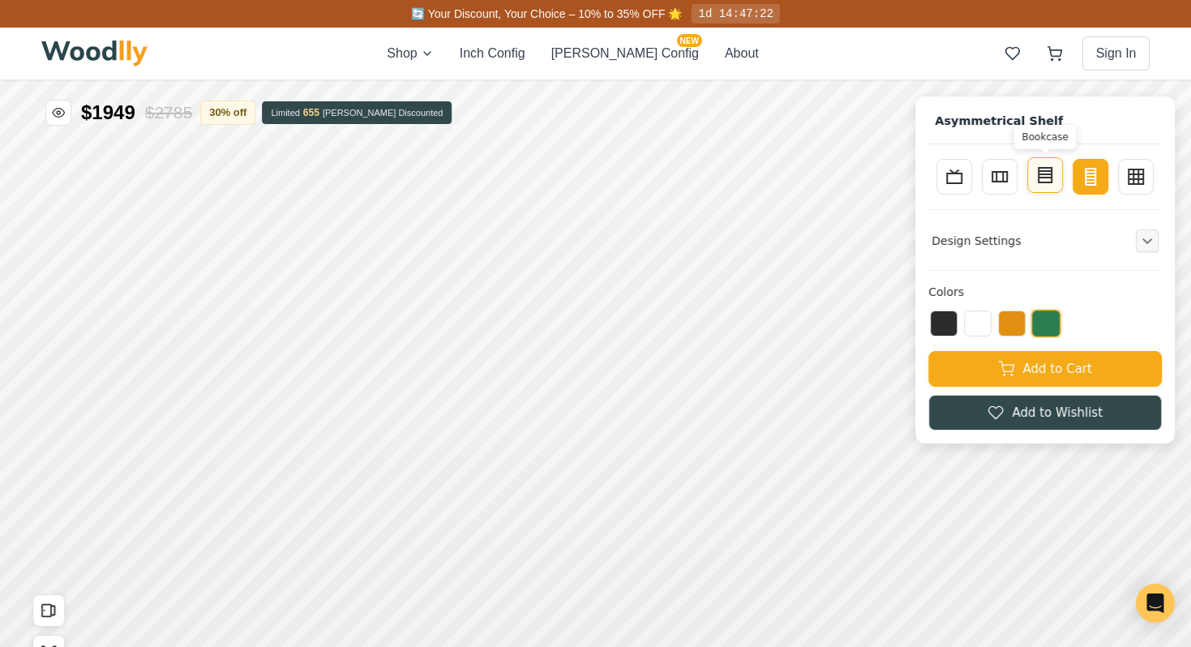
click at [1044, 184] on button "Bookcase" at bounding box center [1045, 175] width 36 height 36
type input "3"
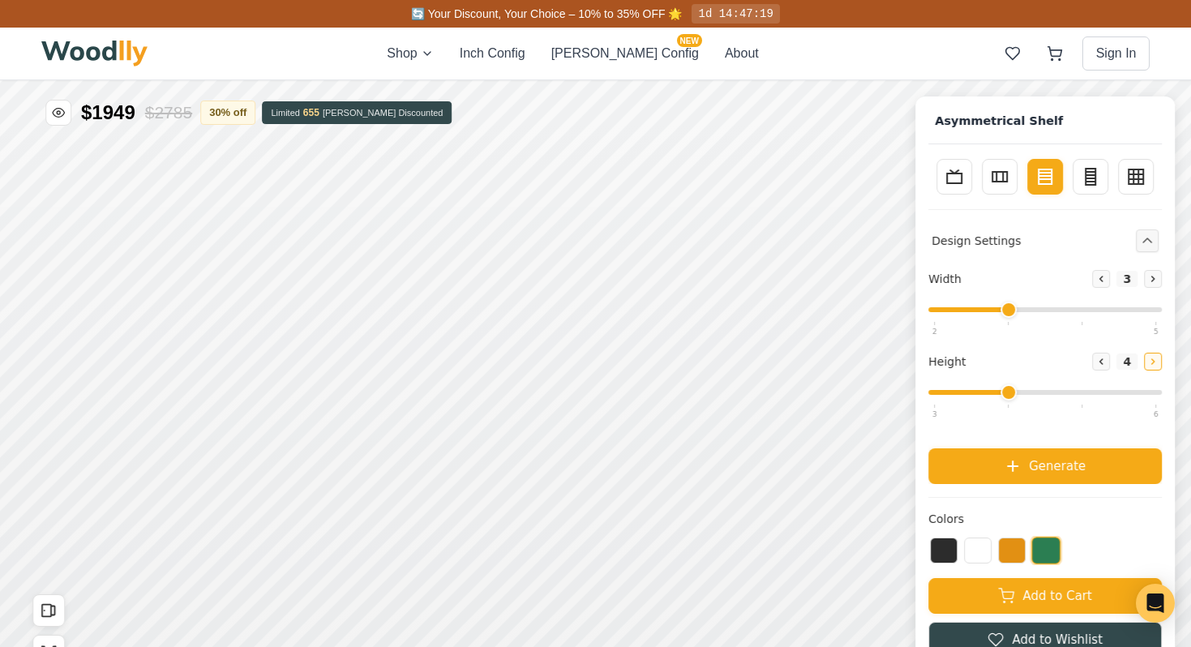
click at [1159, 368] on button "Increase" at bounding box center [1153, 362] width 18 height 18
type input "5"
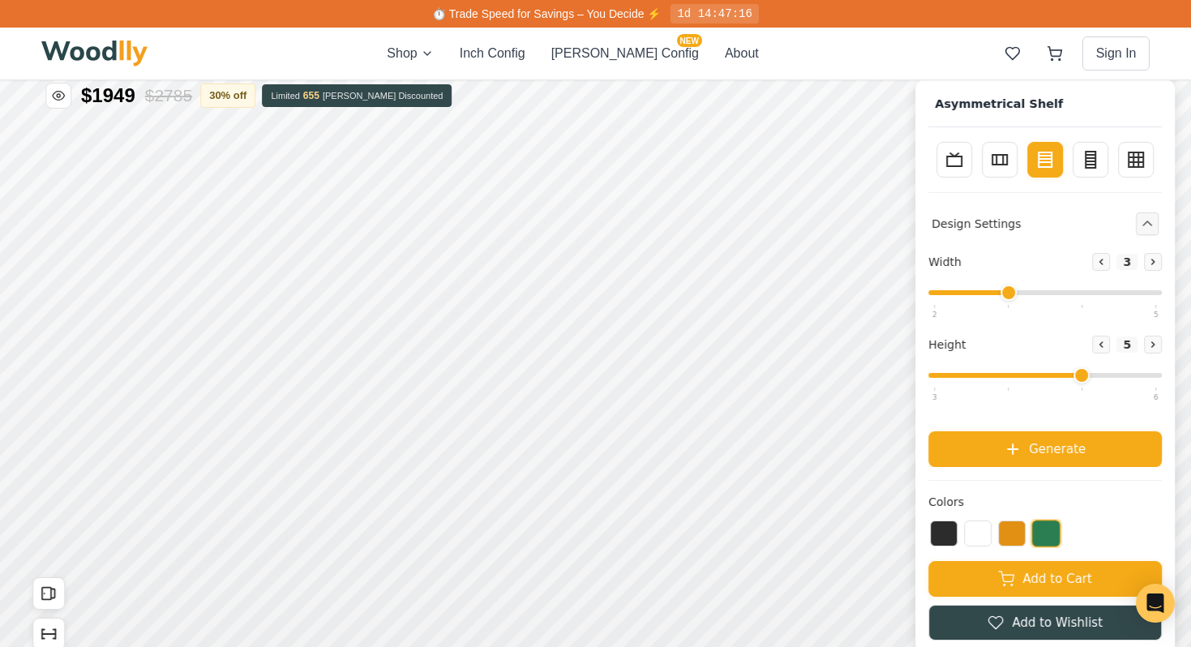
scroll to position [19, 0]
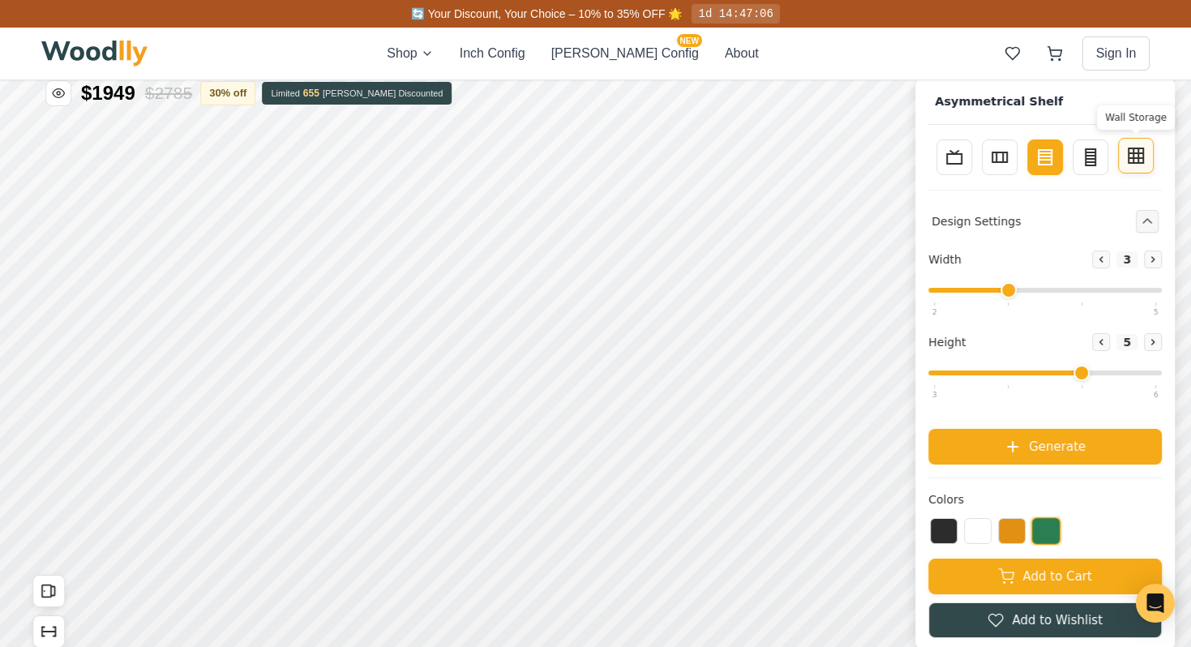
click at [1140, 156] on icon at bounding box center [1135, 155] width 19 height 19
type input "4"
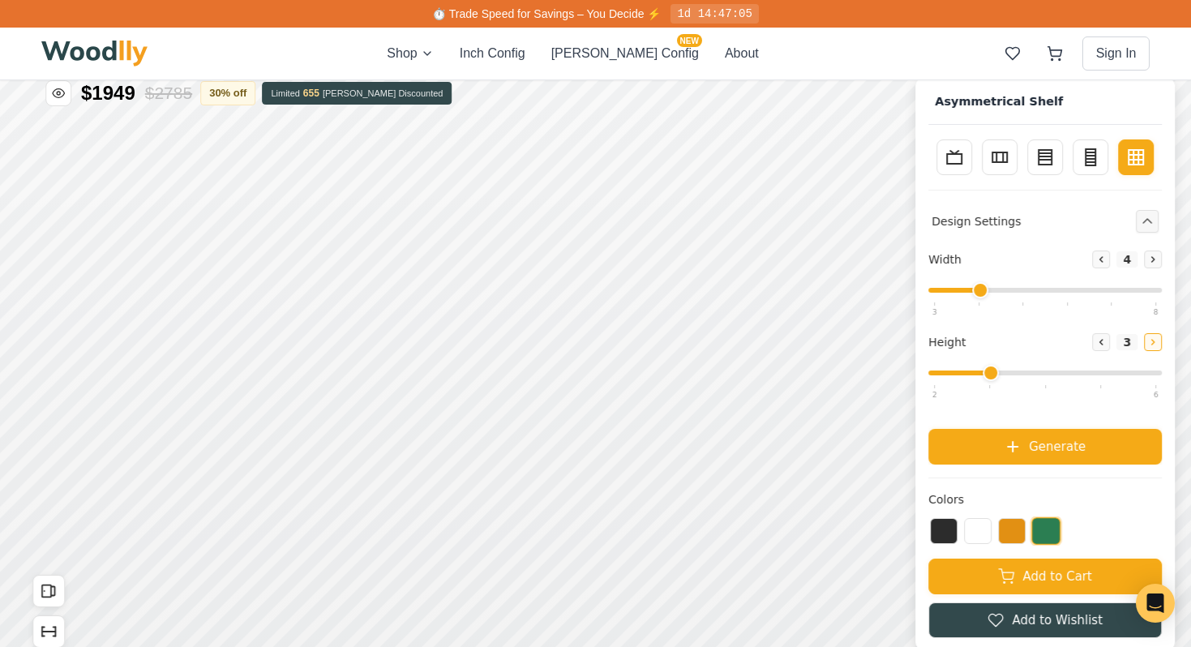
click at [1153, 342] on icon at bounding box center [1152, 342] width 2 height 5
type input "5"
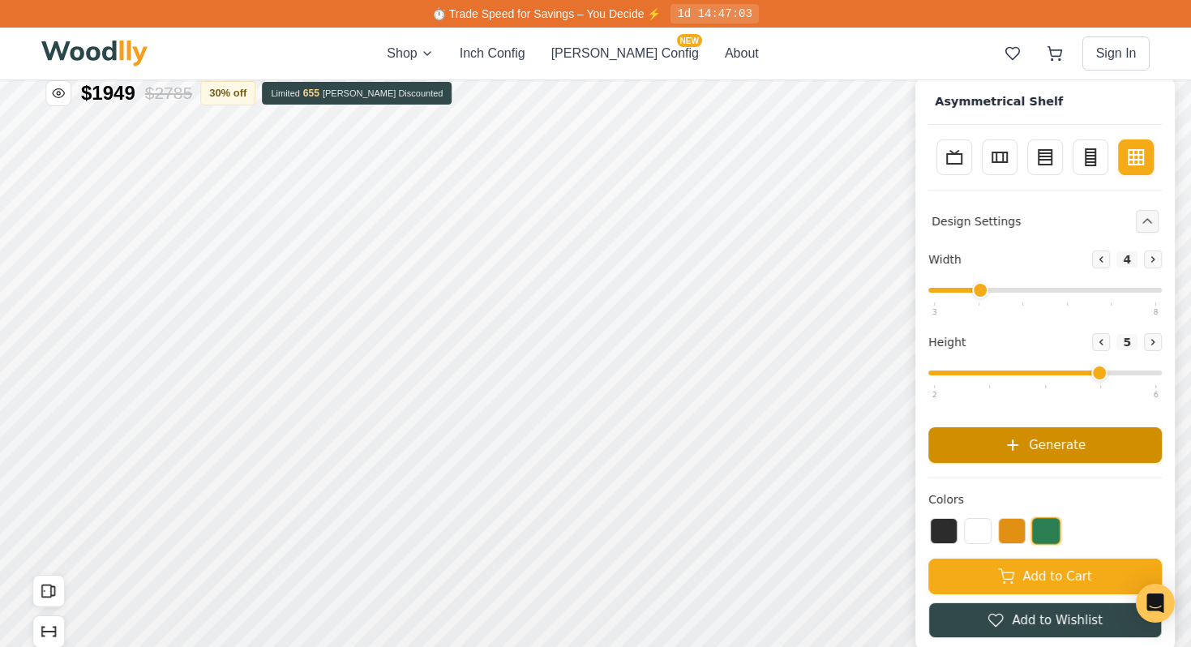
click at [1094, 441] on button "Generate" at bounding box center [1044, 445] width 233 height 36
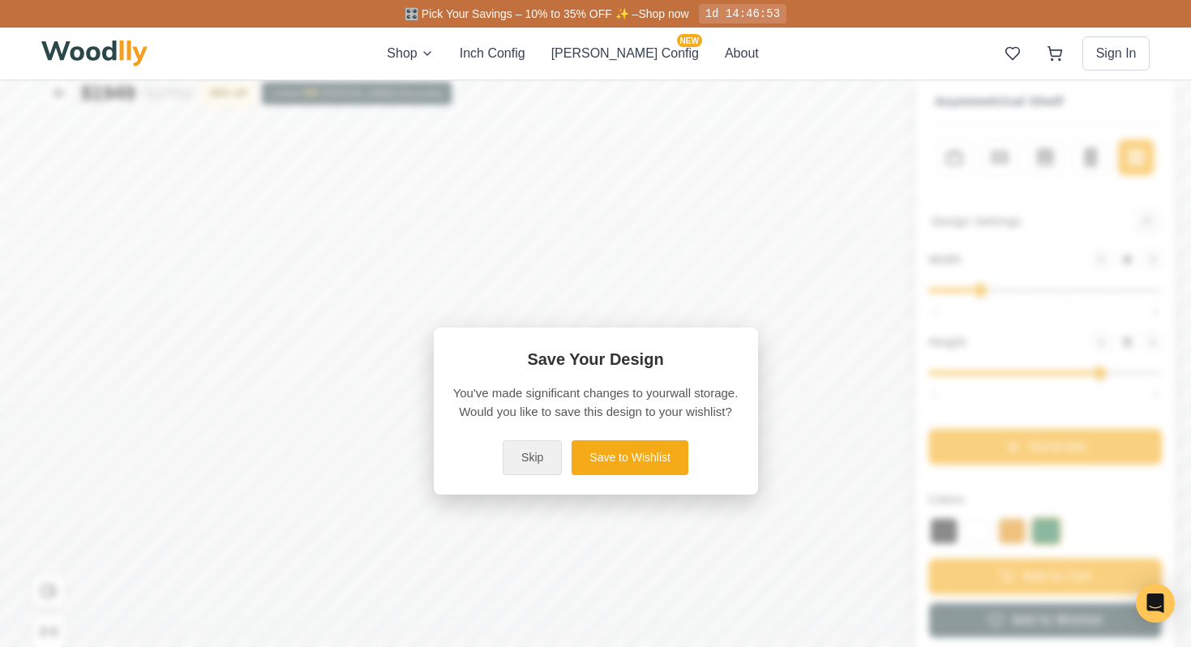
click at [538, 465] on button "Skip" at bounding box center [531, 457] width 59 height 35
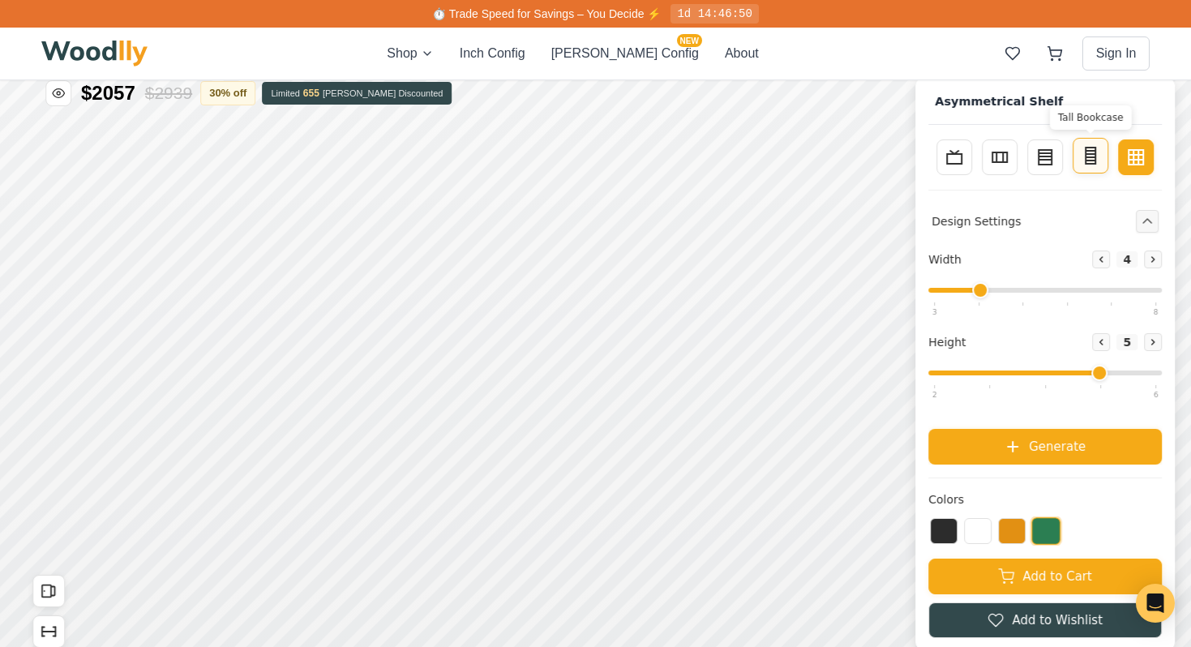
click at [1088, 157] on line at bounding box center [1090, 157] width 10 height 0
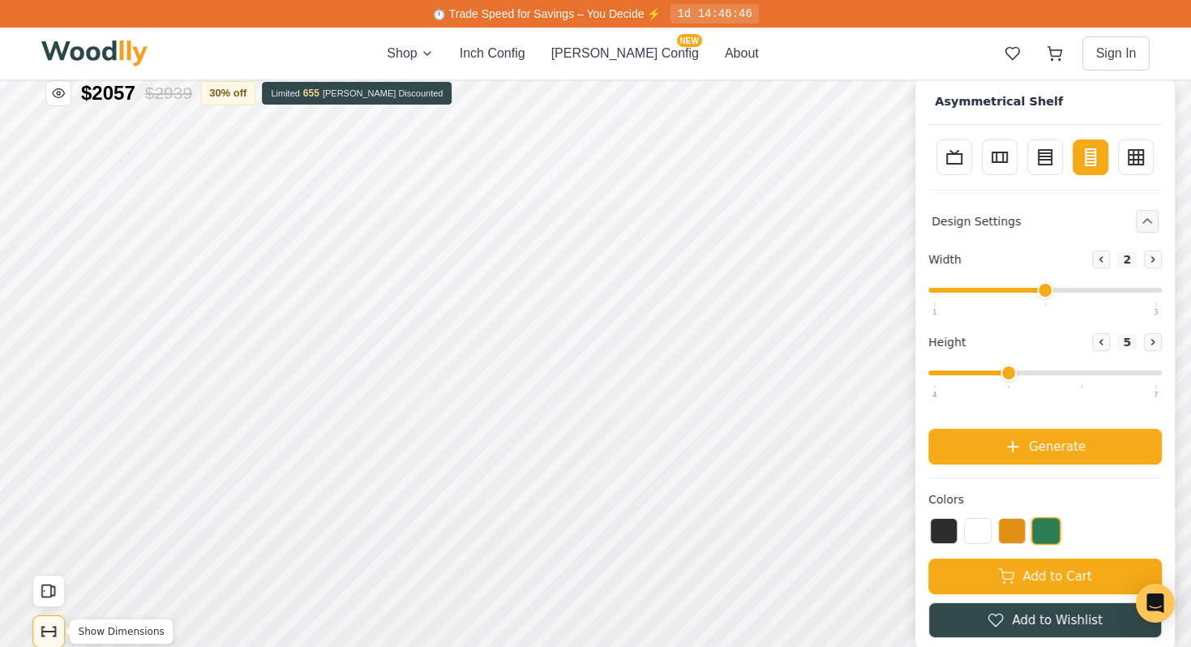
click at [49, 626] on icon "Show Dimensions" at bounding box center [49, 631] width 18 height 18
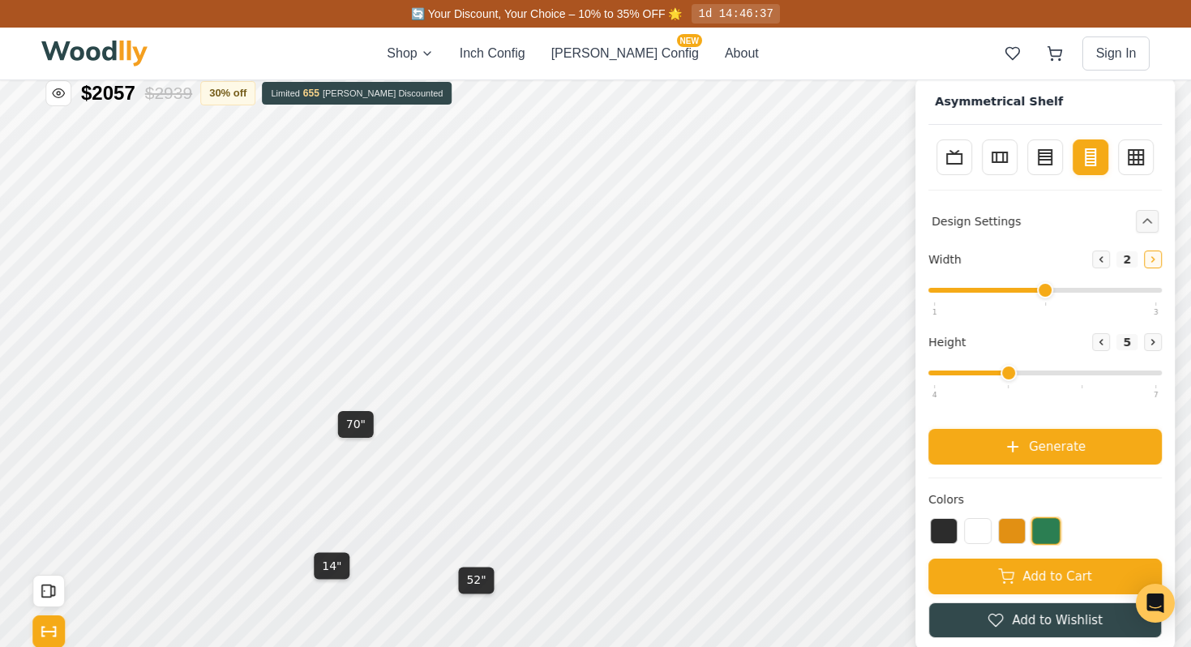
click at [1155, 265] on button "Increase" at bounding box center [1153, 259] width 18 height 18
type input "3"
click at [1148, 339] on icon at bounding box center [1153, 342] width 10 height 10
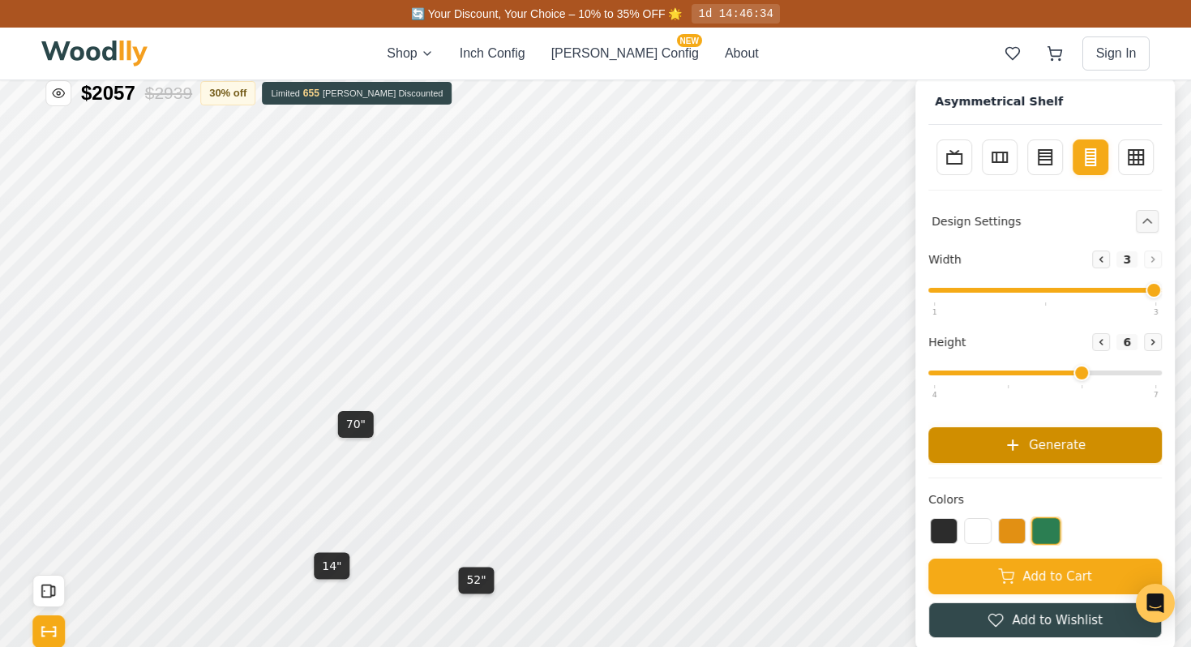
click at [1123, 456] on button "Generate" at bounding box center [1044, 445] width 233 height 36
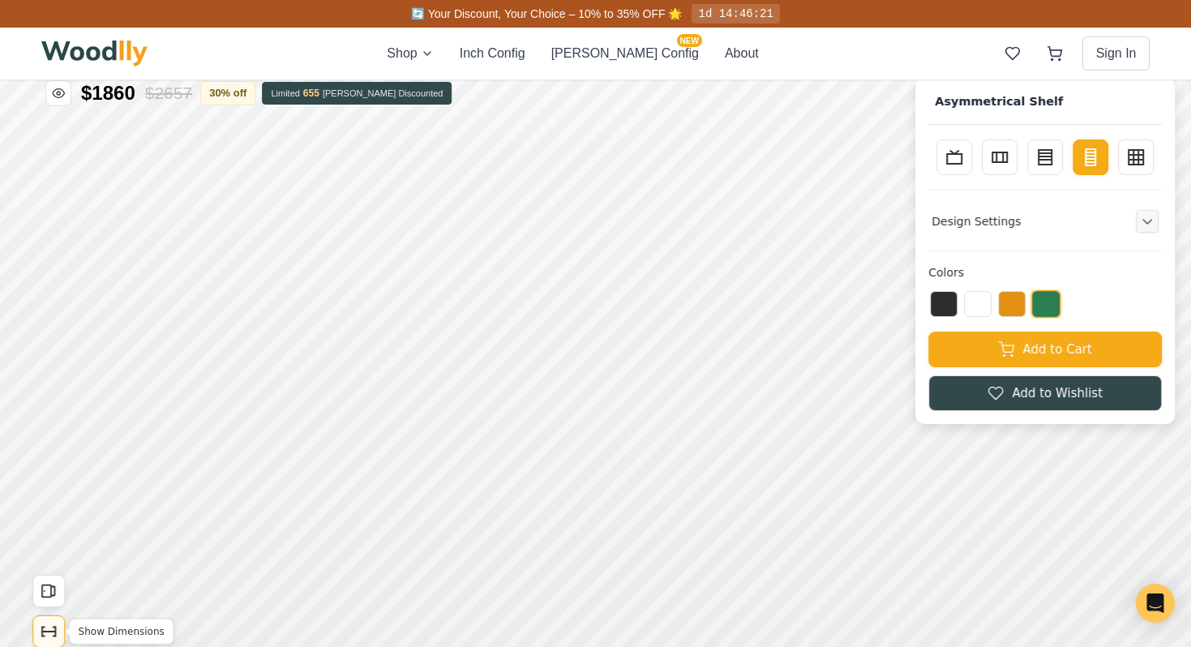
click at [48, 626] on icon "Show Dimensions" at bounding box center [49, 631] width 18 height 18
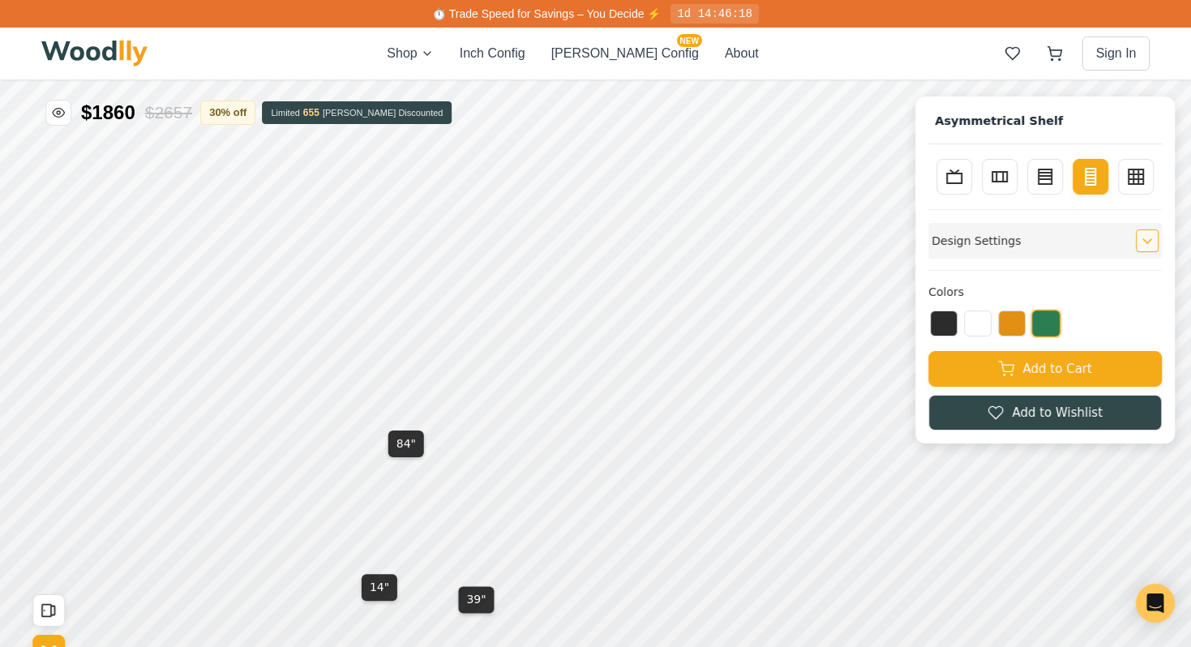
click at [1149, 235] on icon "Expand controls" at bounding box center [1146, 240] width 11 height 11
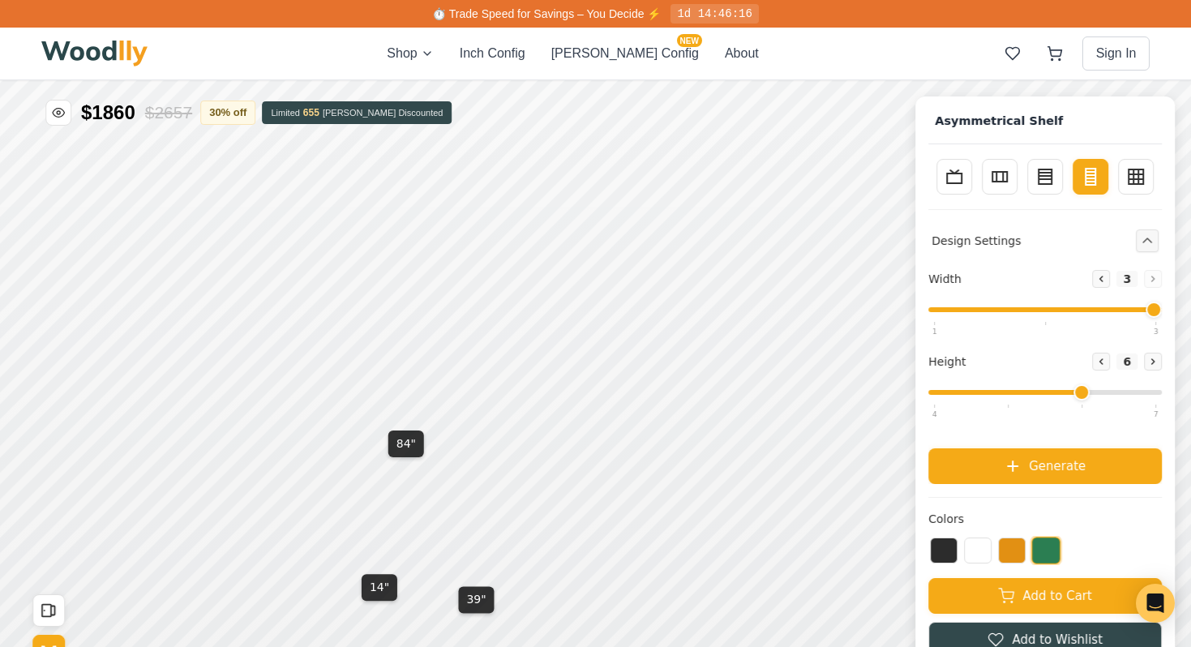
click at [1150, 282] on div "Decrease 3 Increase" at bounding box center [1127, 279] width 70 height 18
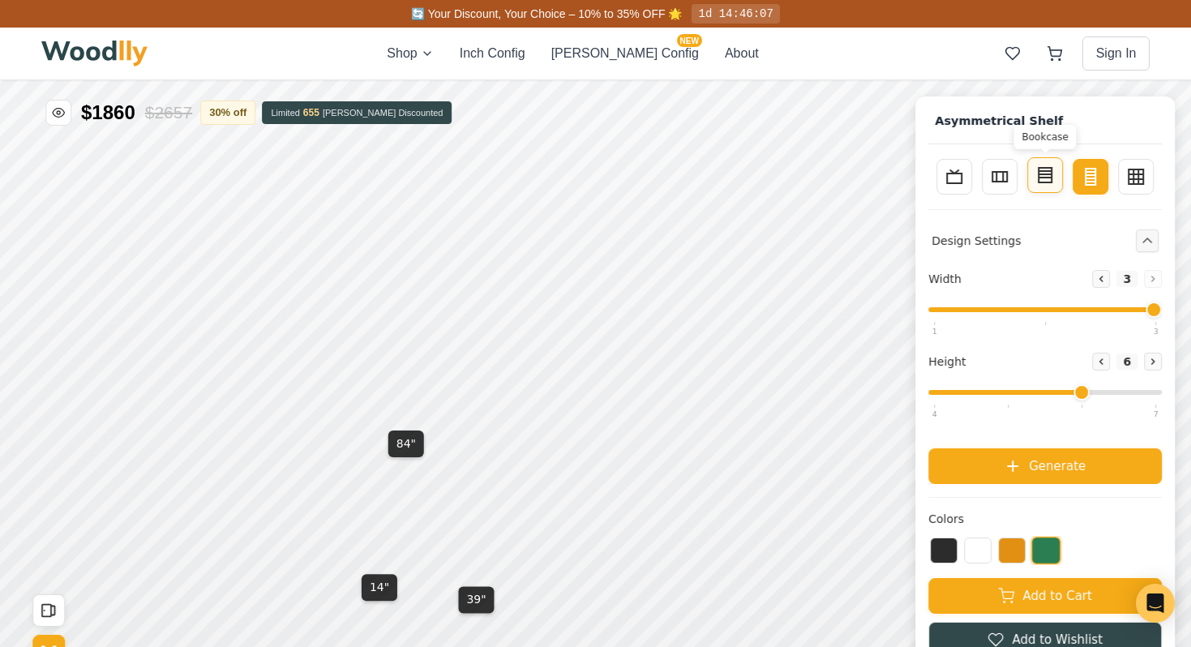
click at [1053, 177] on icon at bounding box center [1044, 174] width 19 height 19
type input "4"
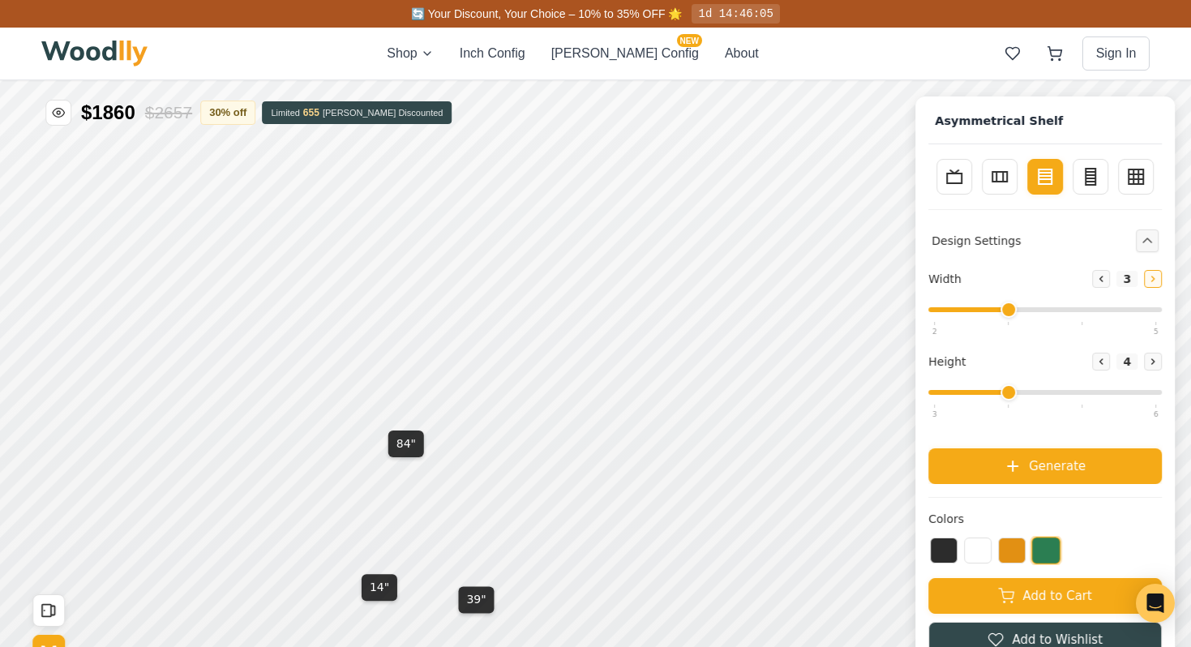
click at [1152, 280] on icon at bounding box center [1153, 279] width 10 height 10
type input "5"
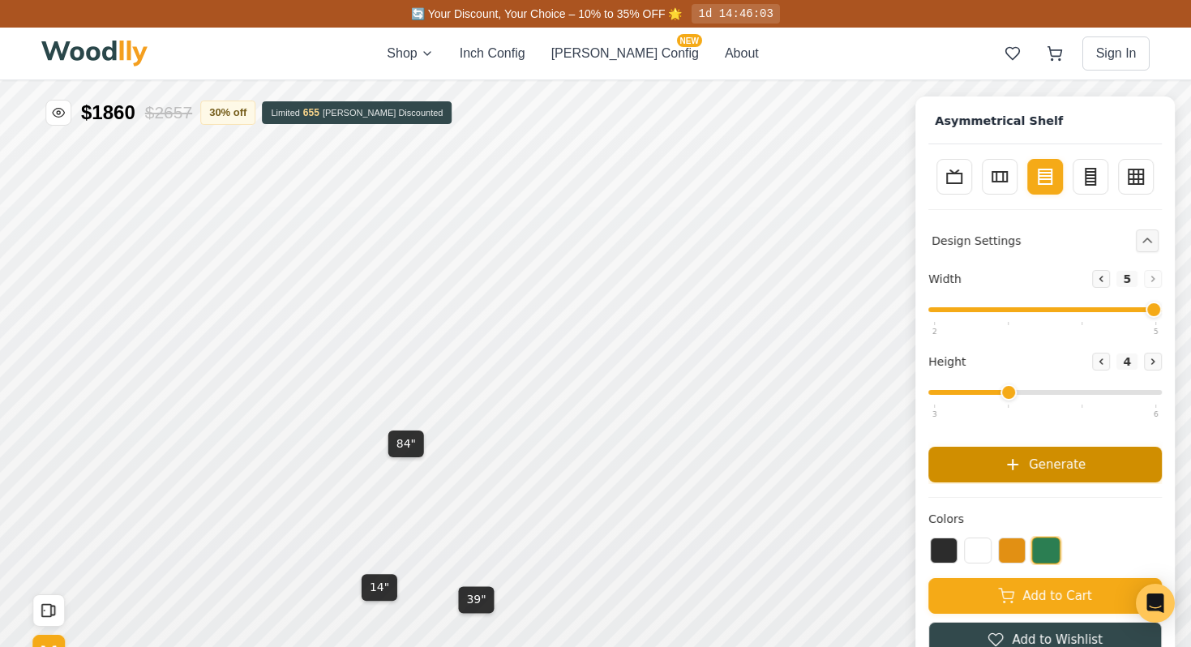
click at [1103, 455] on button "Generate" at bounding box center [1044, 465] width 233 height 36
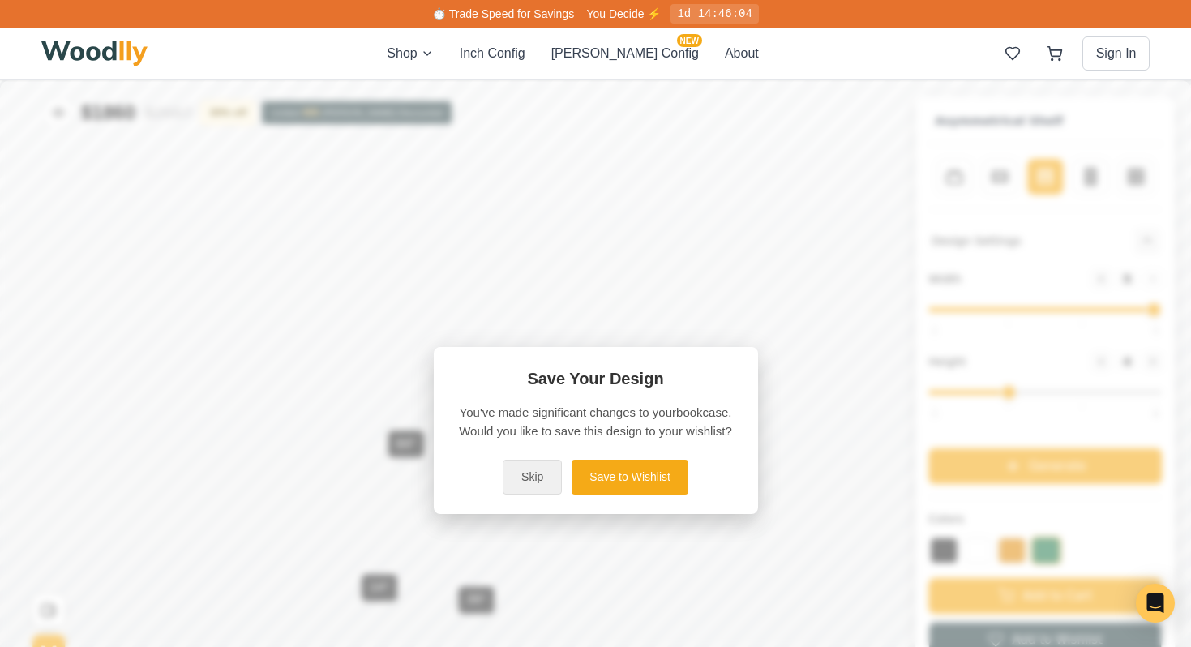
click at [509, 475] on button "Skip" at bounding box center [531, 477] width 59 height 35
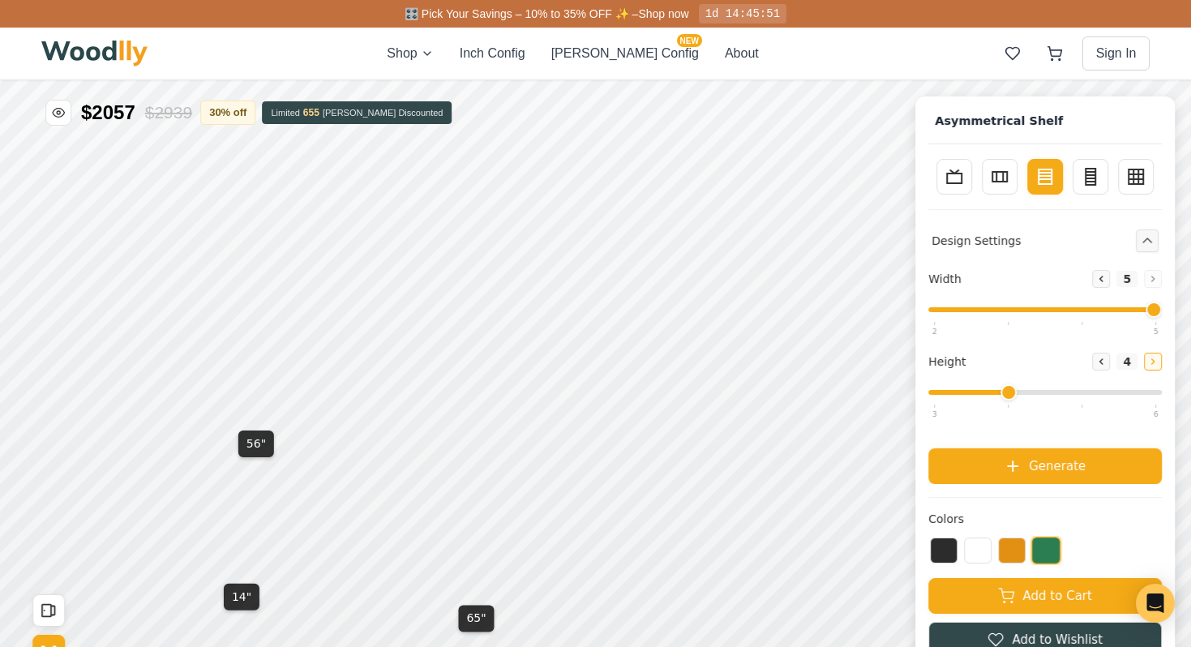
click at [1152, 357] on icon at bounding box center [1153, 362] width 10 height 10
type input "6"
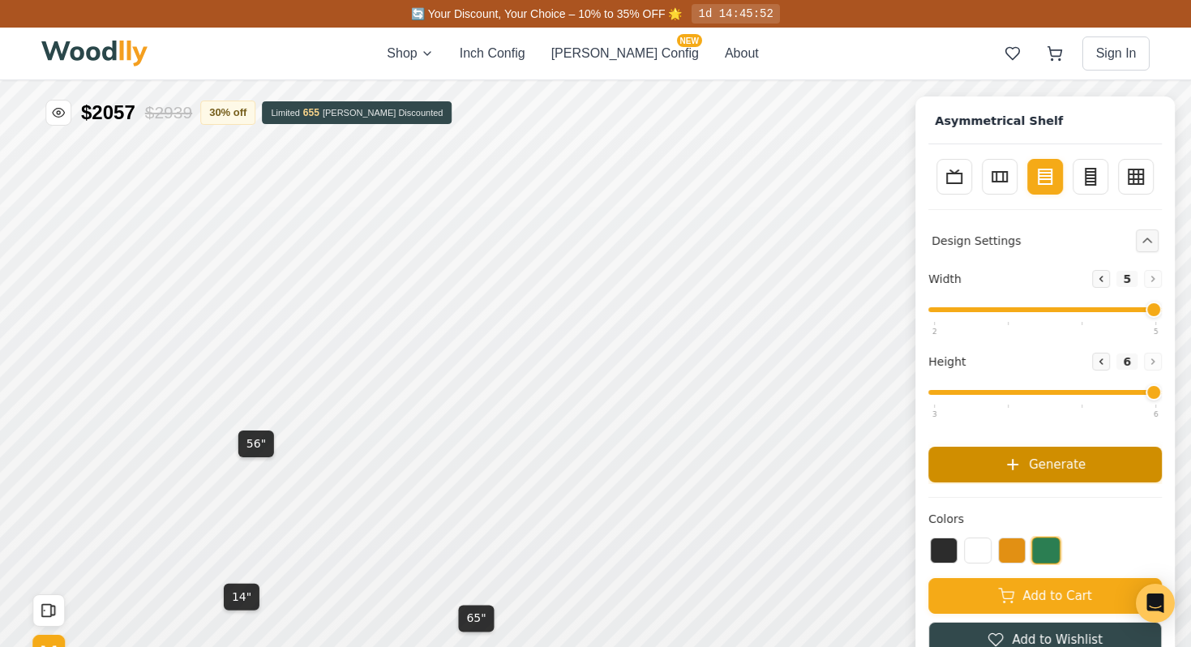
click at [1106, 455] on button "Generate" at bounding box center [1044, 465] width 233 height 36
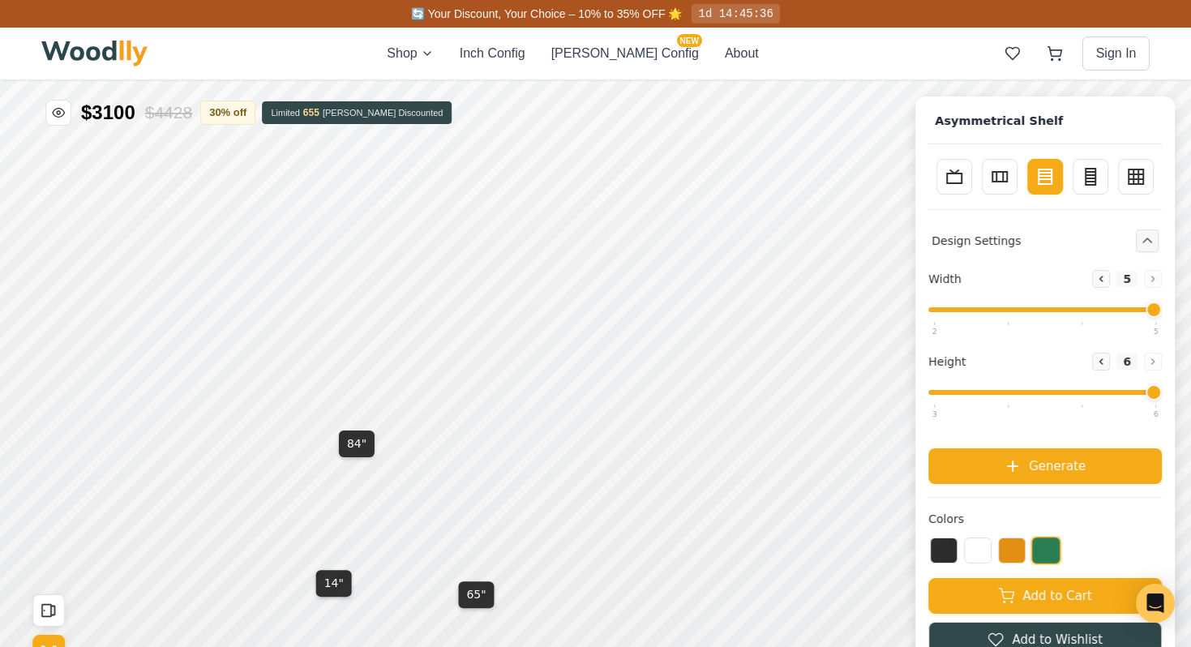
click at [108, 52] on img at bounding box center [94, 54] width 107 height 26
